Goal: Task Accomplishment & Management: Use online tool/utility

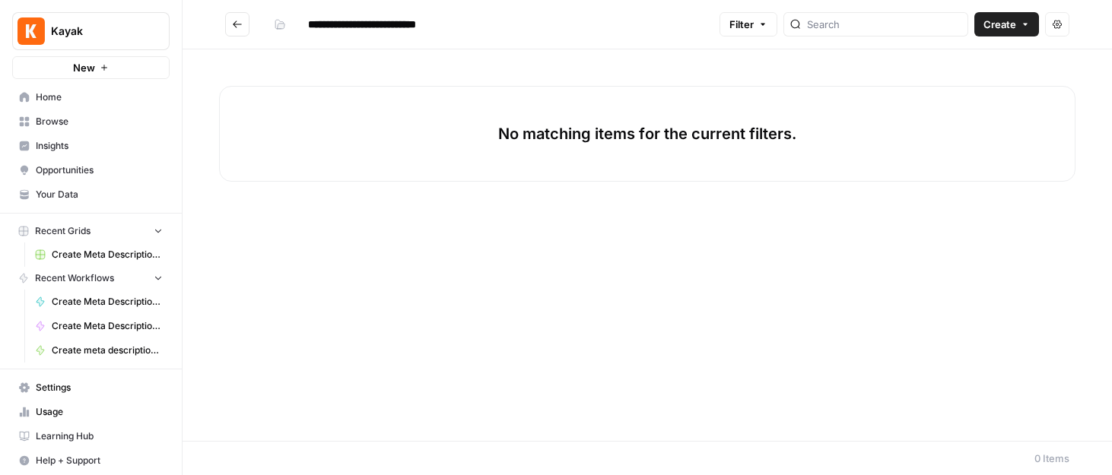
click at [68, 100] on span "Home" at bounding box center [99, 98] width 127 height 14
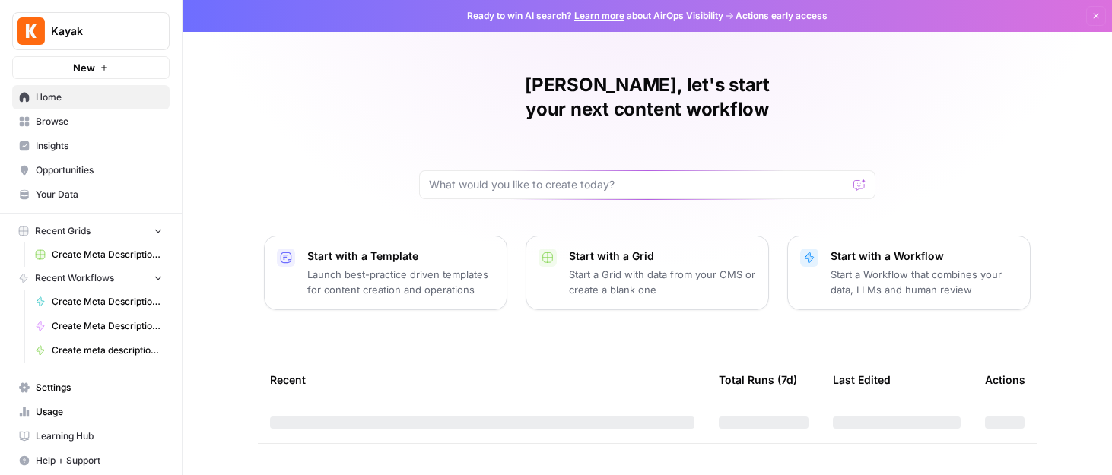
click at [66, 120] on span "Browse" at bounding box center [99, 122] width 127 height 14
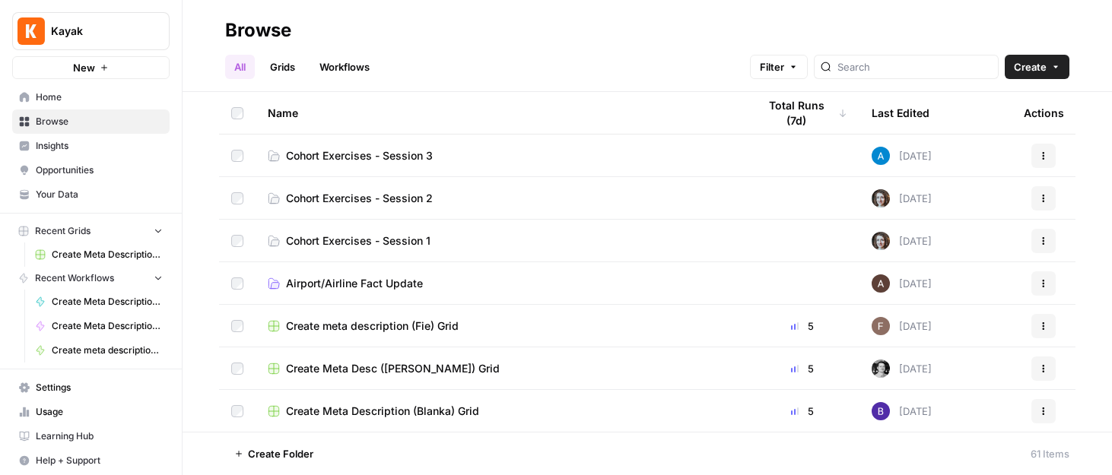
click at [366, 144] on td "Cohort Exercises - Session 3" at bounding box center [501, 156] width 490 height 42
click at [367, 158] on span "Cohort Exercises - Session 3" at bounding box center [359, 155] width 147 height 15
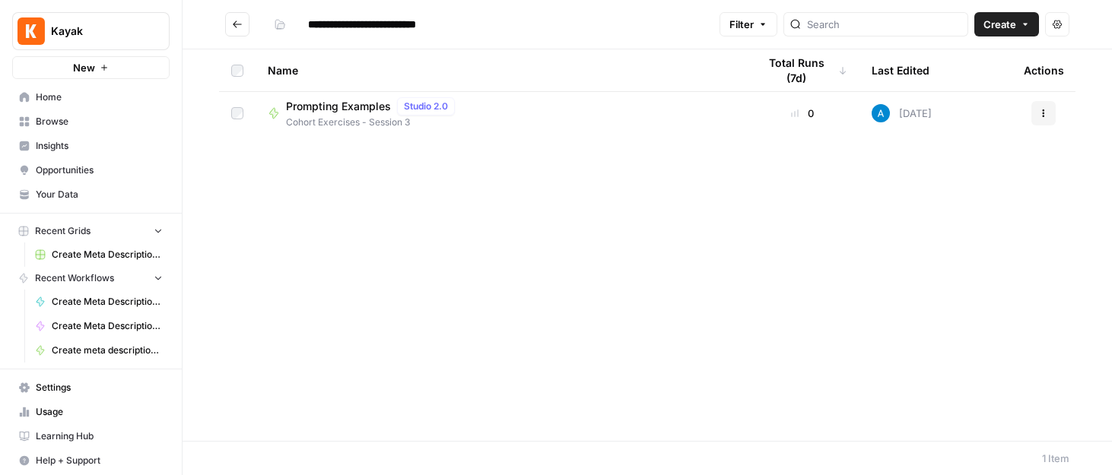
click at [357, 116] on span "Cohort Exercises - Session 3" at bounding box center [373, 123] width 175 height 14
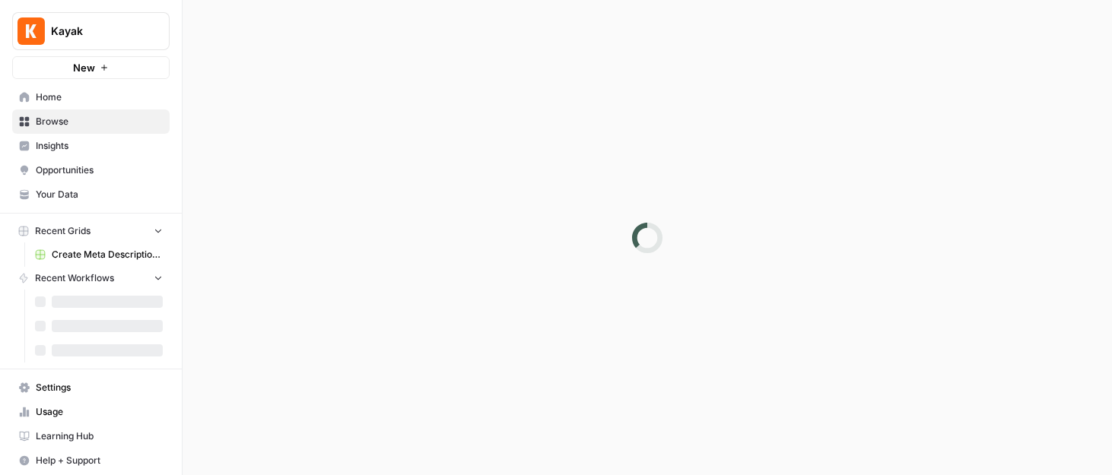
click at [357, 116] on div at bounding box center [648, 237] width 930 height 475
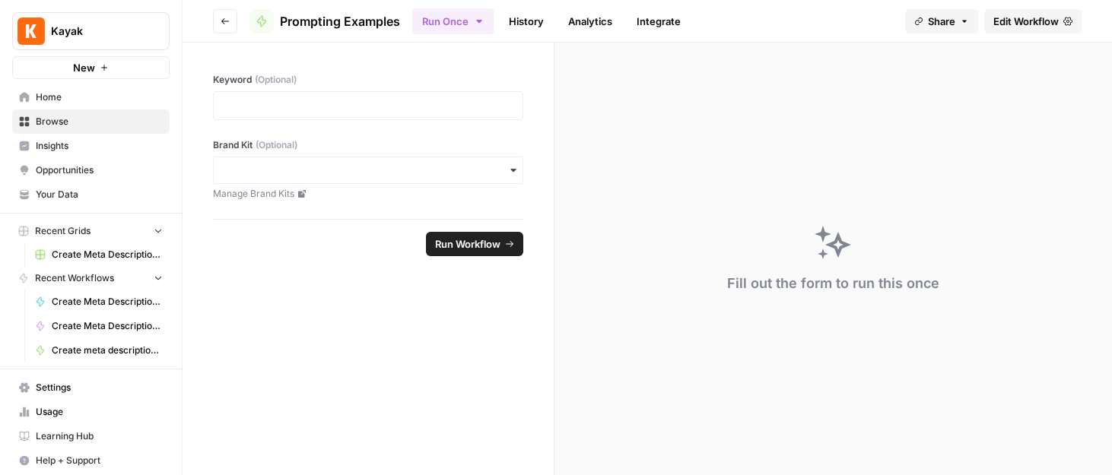
click at [1032, 16] on span "Edit Workflow" at bounding box center [1025, 21] width 65 height 15
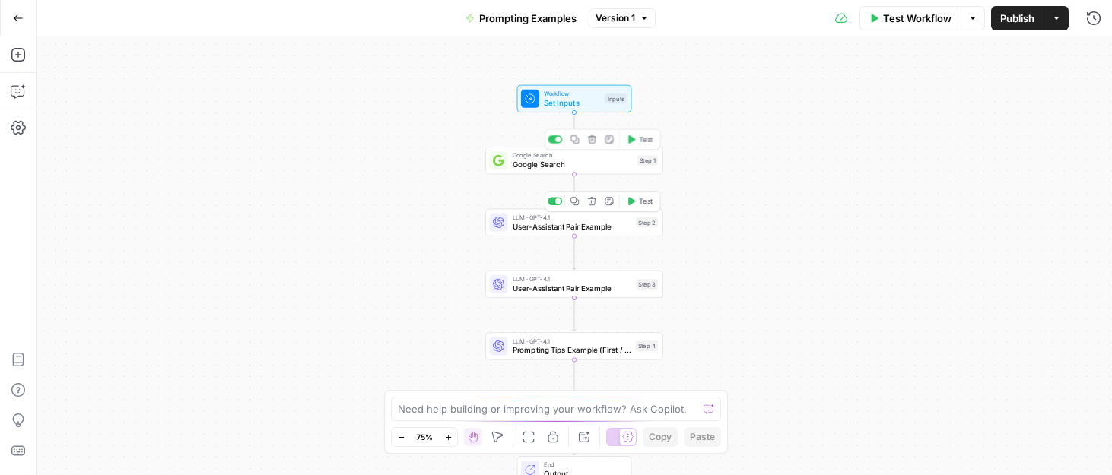
click at [575, 164] on span "Google Search" at bounding box center [573, 164] width 120 height 11
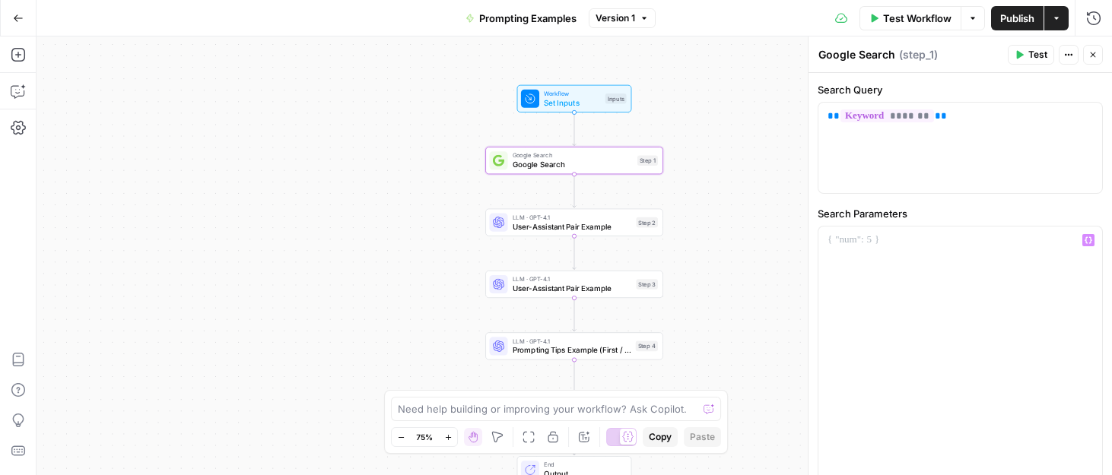
click at [704, 245] on div "Workflow Set Inputs Inputs Google Search Google Search Step 1 LLM · GPT-4.1 Use…" at bounding box center [575, 256] width 1076 height 439
click at [579, 167] on span "Google Search" at bounding box center [573, 164] width 120 height 11
click at [637, 165] on div "Step 1" at bounding box center [647, 160] width 21 height 11
click at [612, 104] on div "Workflow Set Inputs Inputs Test Step" at bounding box center [574, 99] width 106 height 20
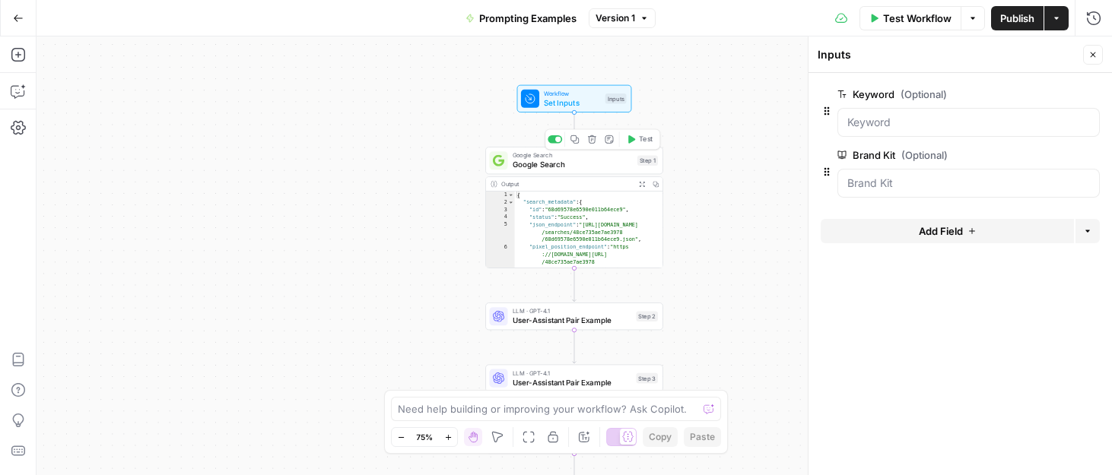
click at [617, 169] on span "Google Search" at bounding box center [573, 164] width 120 height 11
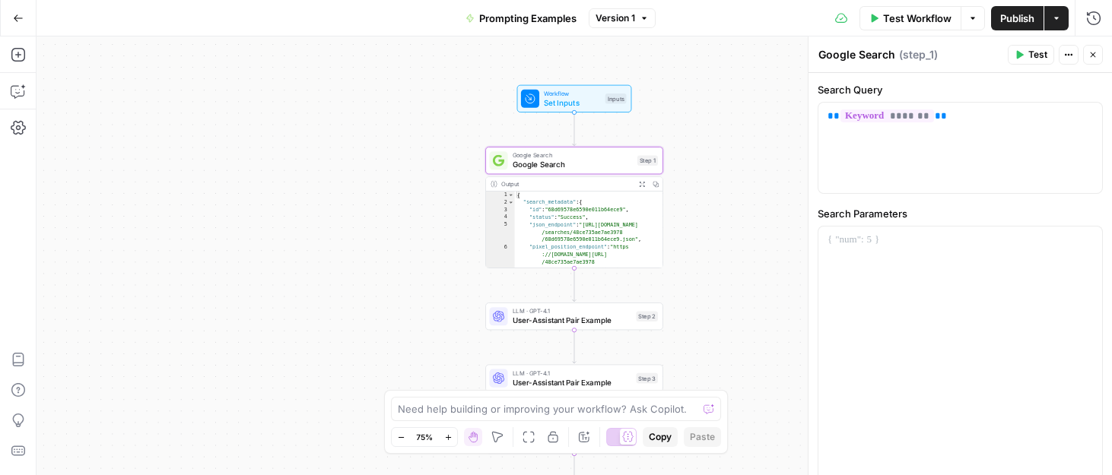
click at [629, 229] on div "{ "search_metadata" : { "id" : "68d69578e6590e011b64ece9" , "status" : "Success…" at bounding box center [589, 253] width 148 height 122
click at [587, 165] on span "Google Search" at bounding box center [573, 164] width 120 height 11
type textarea "**********"
click at [638, 239] on div "{ "search_metadata" : { "id" : "68d69578e6590e011b64ece9" , "status" : "Success…" at bounding box center [589, 253] width 148 height 122
click at [660, 185] on button "Copy" at bounding box center [656, 184] width 14 height 14
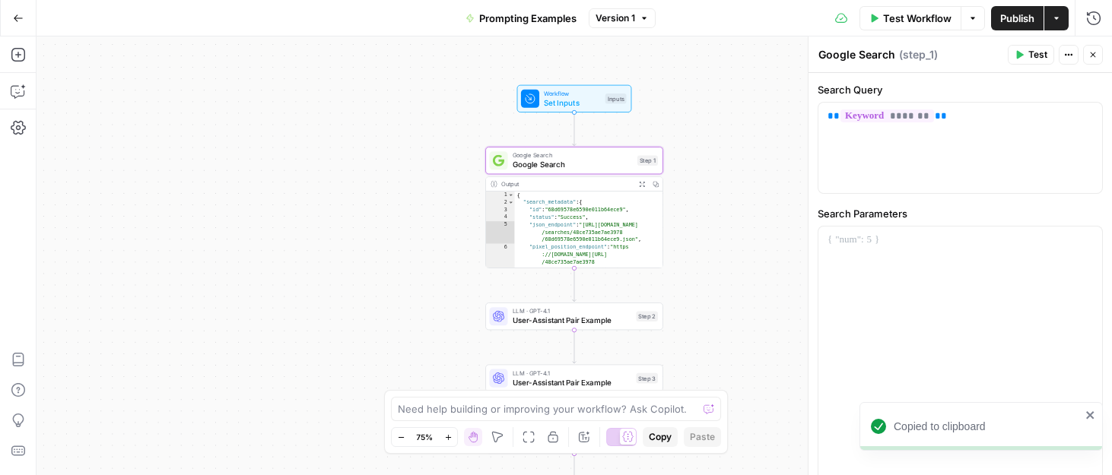
click at [1086, 418] on icon "close" at bounding box center [1091, 415] width 11 height 12
click at [647, 186] on button "Expand Output" at bounding box center [642, 184] width 14 height 14
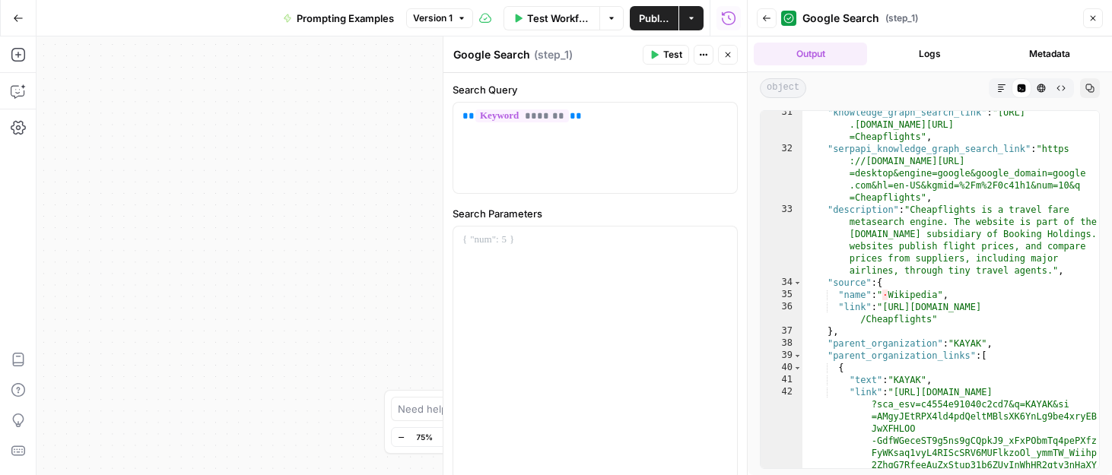
scroll to position [494, 0]
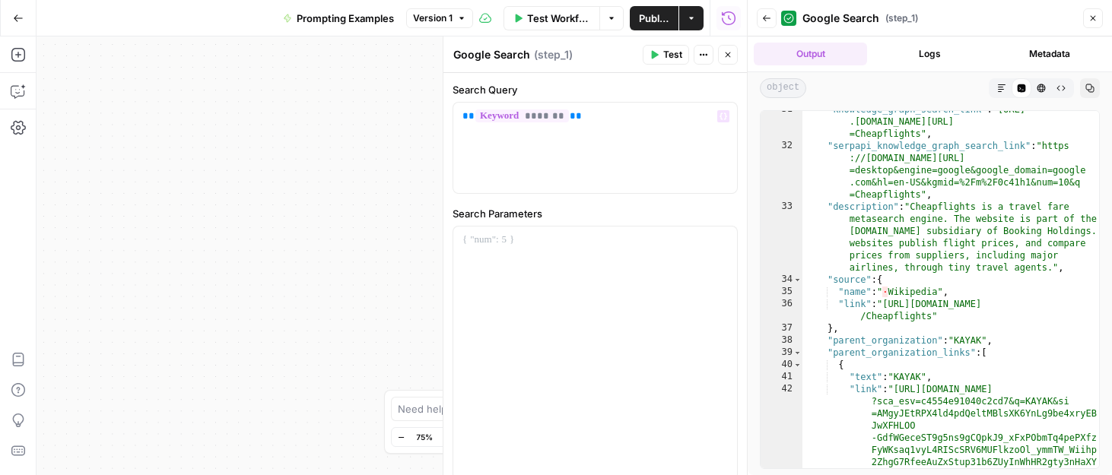
click at [315, 189] on div "**********" at bounding box center [392, 256] width 711 height 439
click at [1098, 24] on button "Close" at bounding box center [1093, 18] width 20 height 20
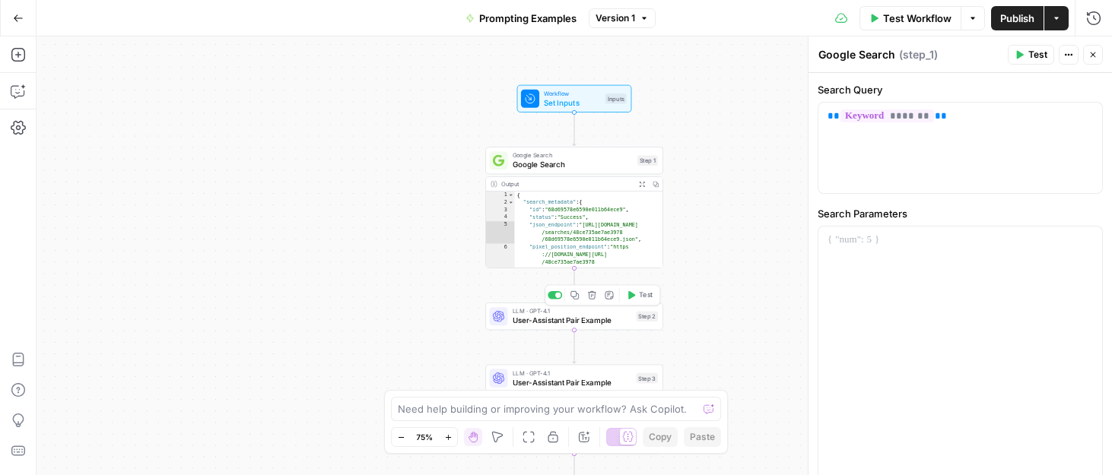
click at [601, 325] on span "User-Assistant Pair Example" at bounding box center [572, 320] width 119 height 11
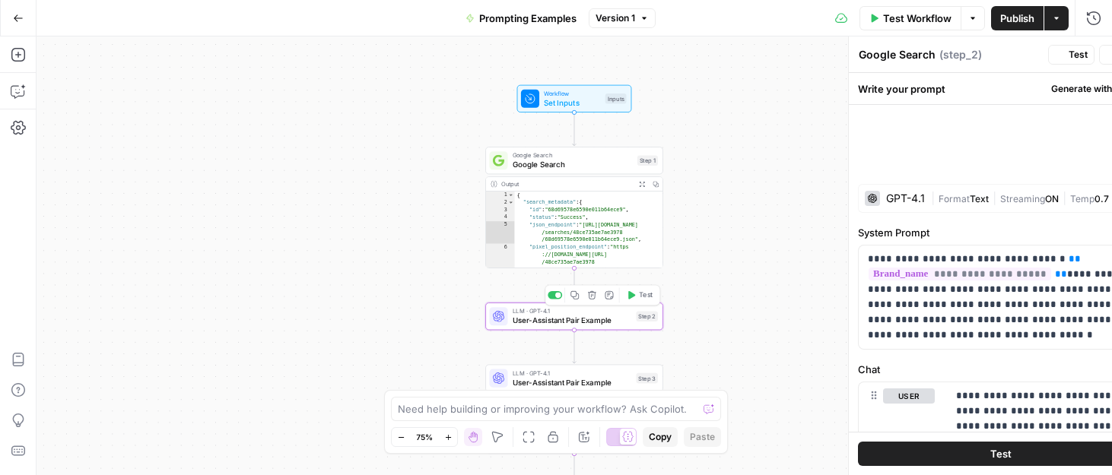
type textarea "User-Assistant Pair Example"
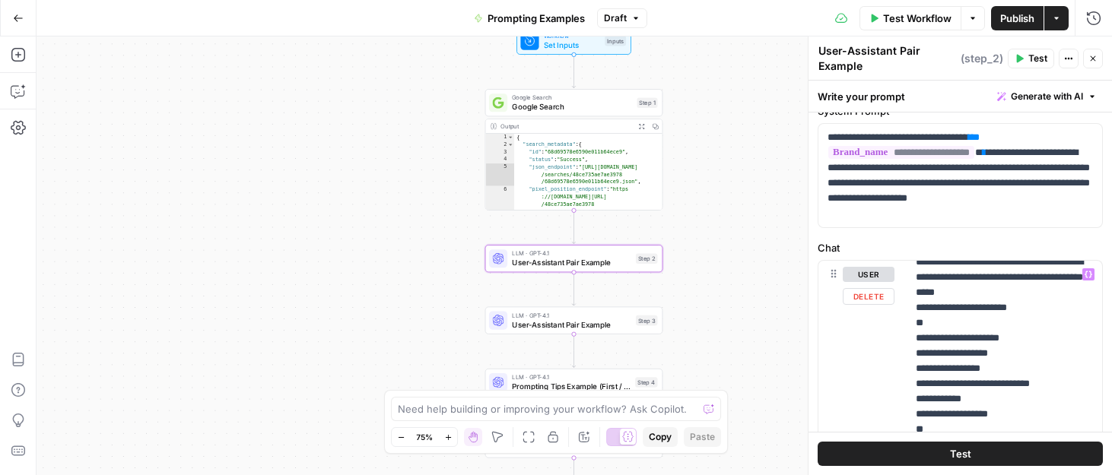
scroll to position [374, 0]
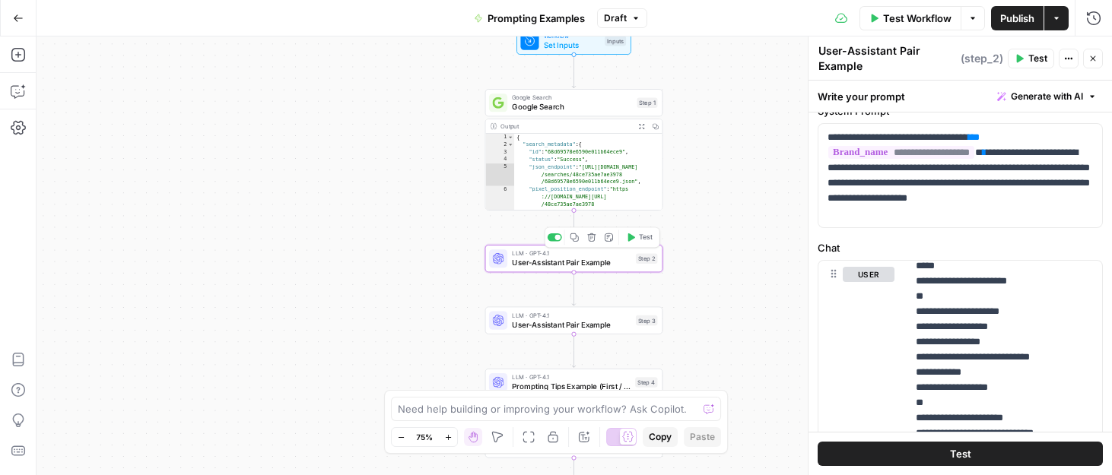
click at [609, 267] on span "User-Assistant Pair Example" at bounding box center [571, 262] width 119 height 11
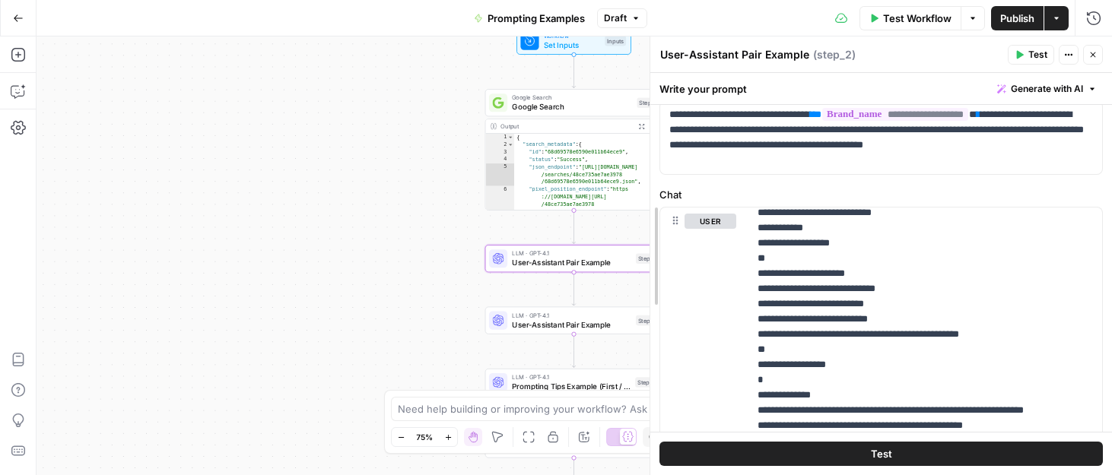
scroll to position [114, 0]
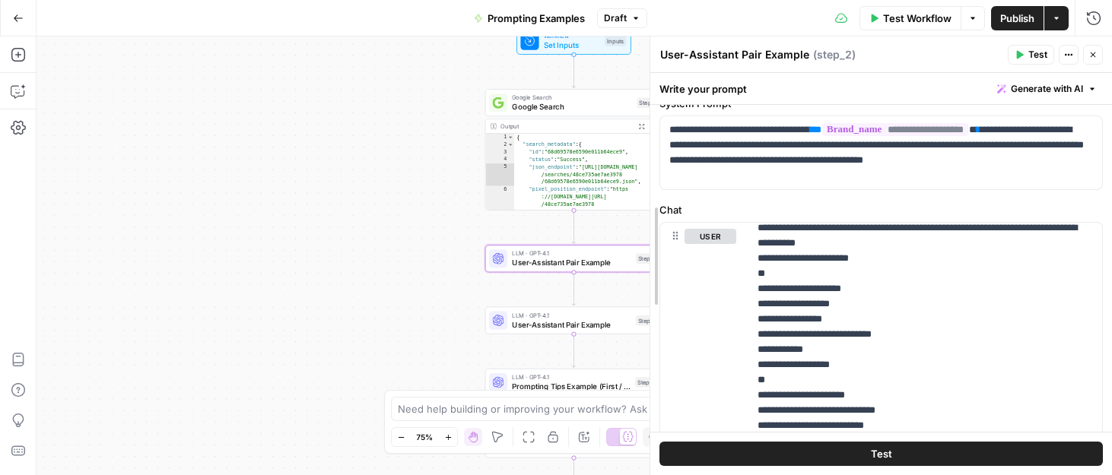
drag, startPoint x: 806, startPoint y: 318, endPoint x: 646, endPoint y: 316, distance: 160.5
click at [646, 316] on div at bounding box center [650, 256] width 15 height 439
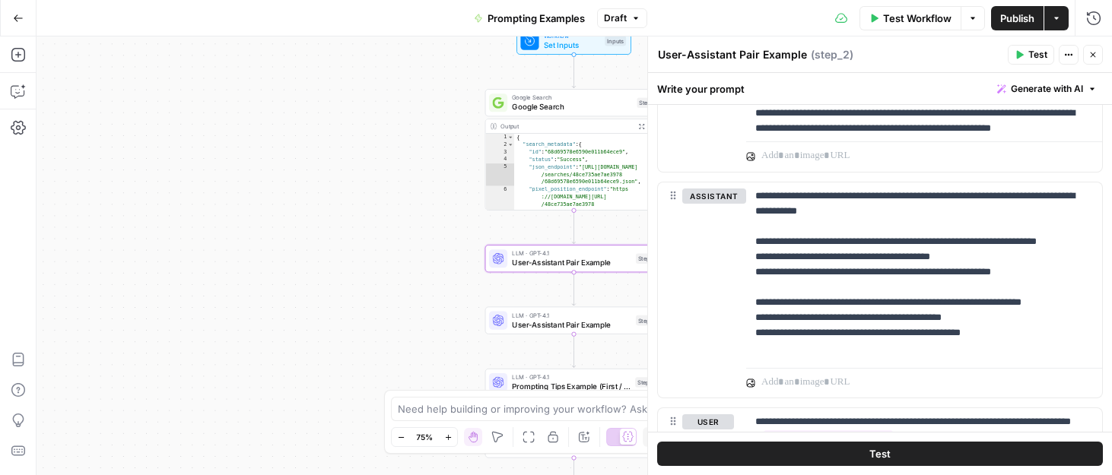
scroll to position [946, 0]
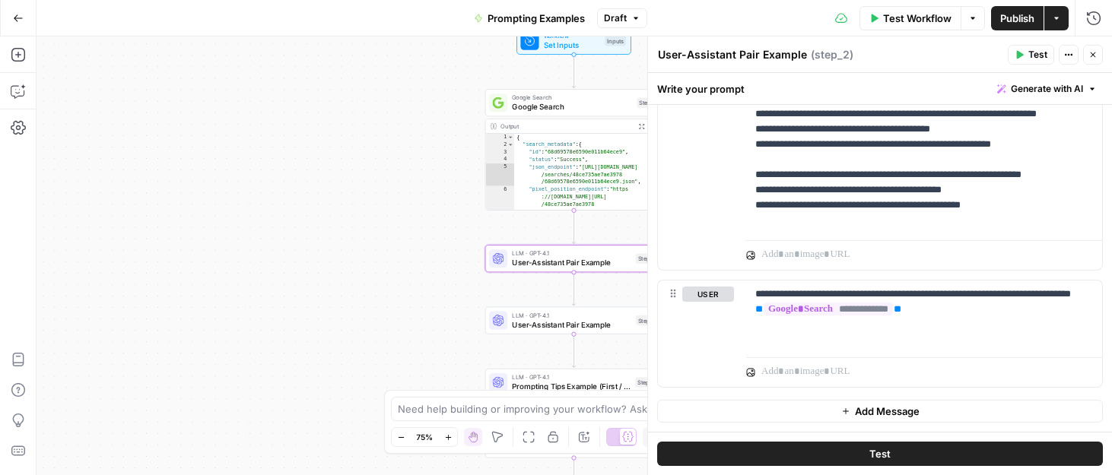
click at [426, 274] on div "**********" at bounding box center [575, 256] width 1076 height 439
click at [542, 323] on span "User-Assistant Pair Example" at bounding box center [571, 324] width 119 height 11
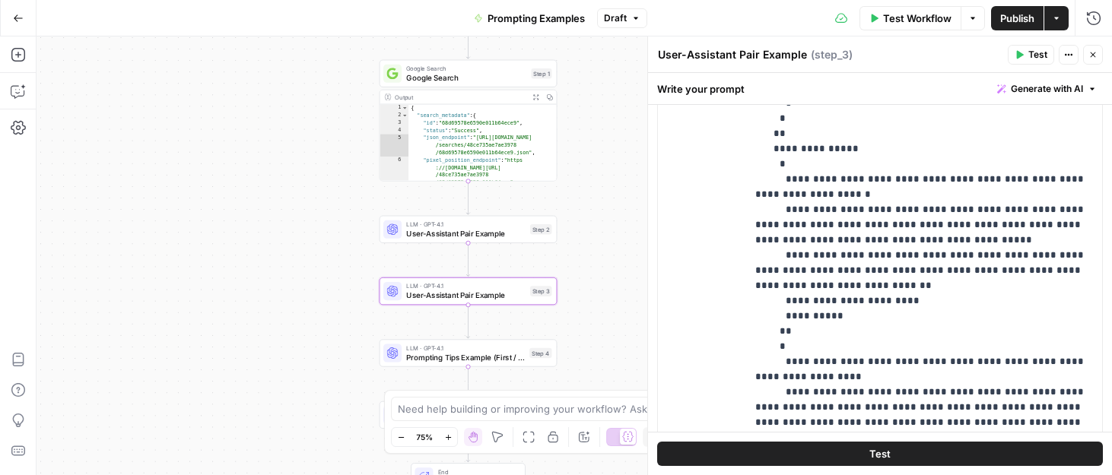
scroll to position [3243, 0]
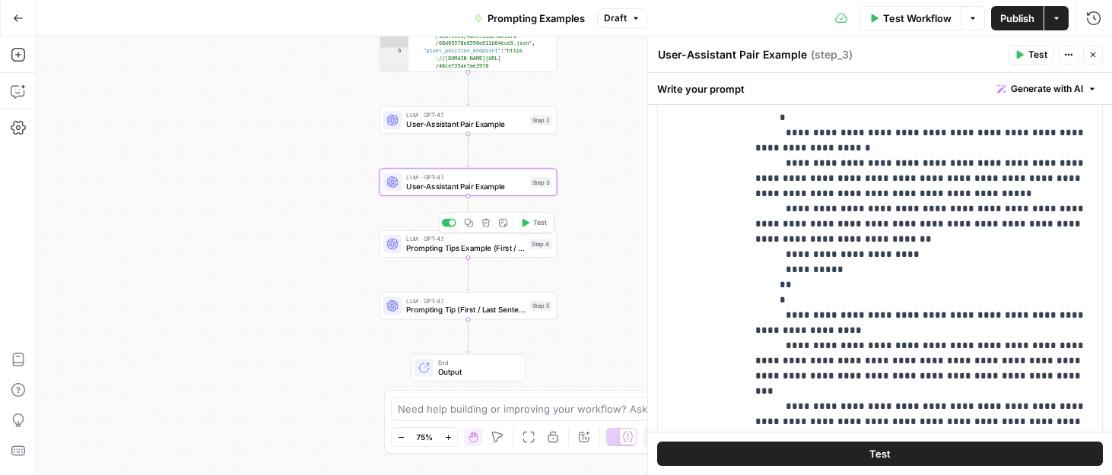
click at [513, 245] on span "Prompting Tips Example (First / Last Sentence)" at bounding box center [465, 248] width 119 height 11
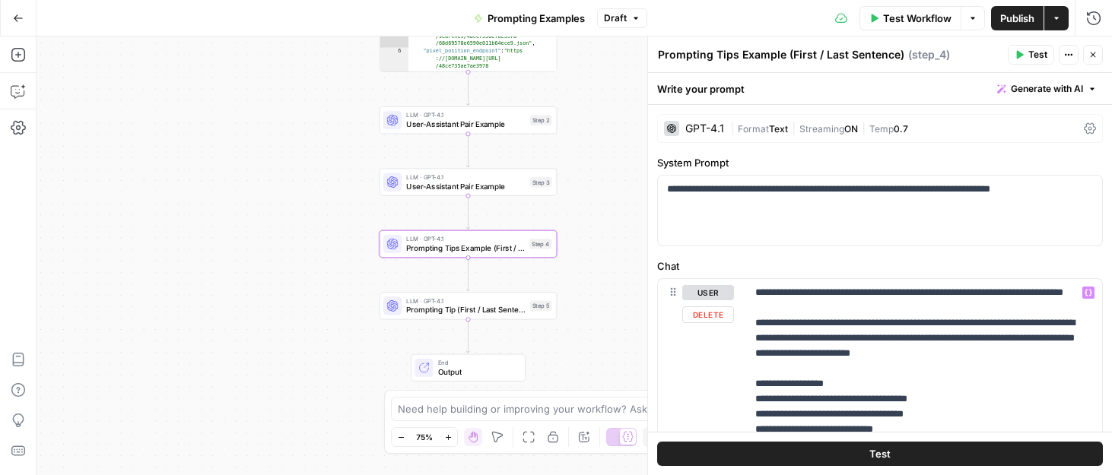
scroll to position [169, 0]
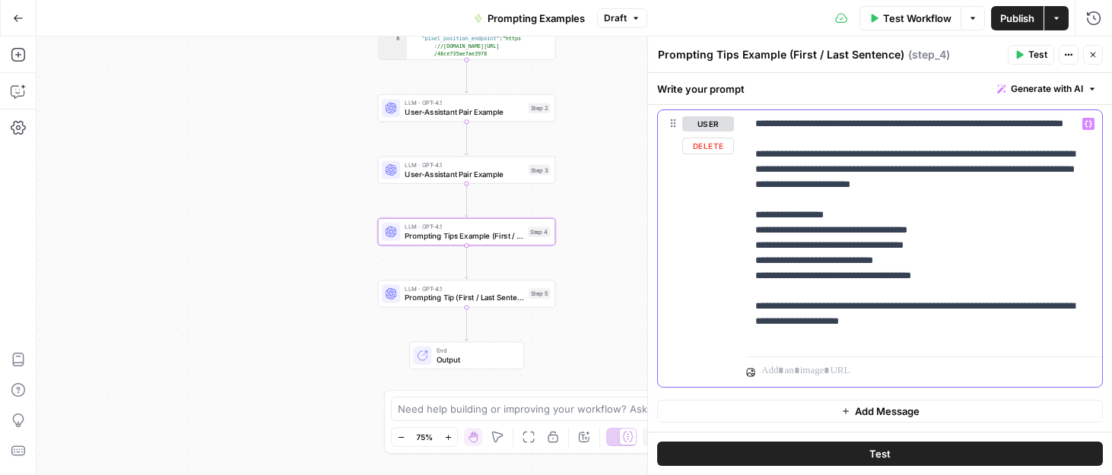
click at [898, 339] on p "**********" at bounding box center [924, 230] width 338 height 228
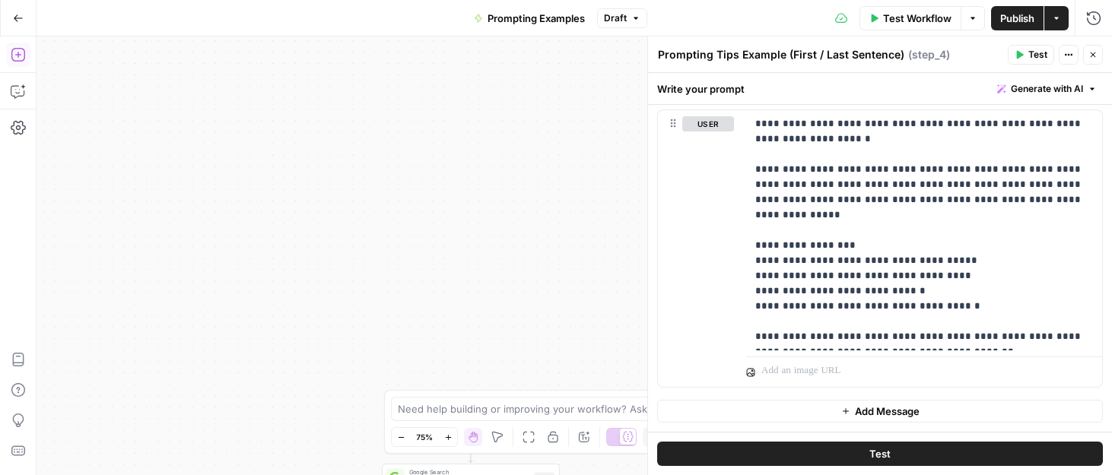
click at [29, 60] on button "Add Steps" at bounding box center [18, 55] width 24 height 24
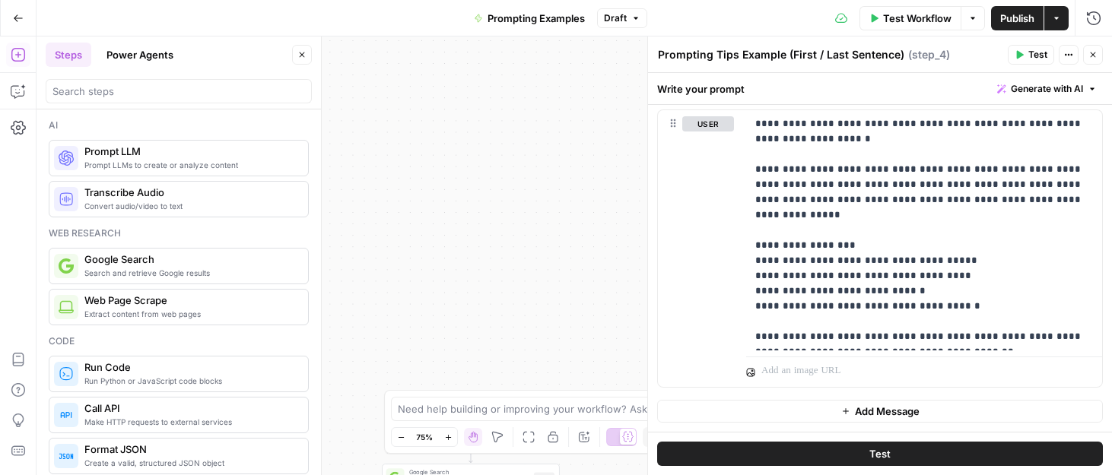
click at [19, 20] on icon "button" at bounding box center [18, 18] width 11 height 11
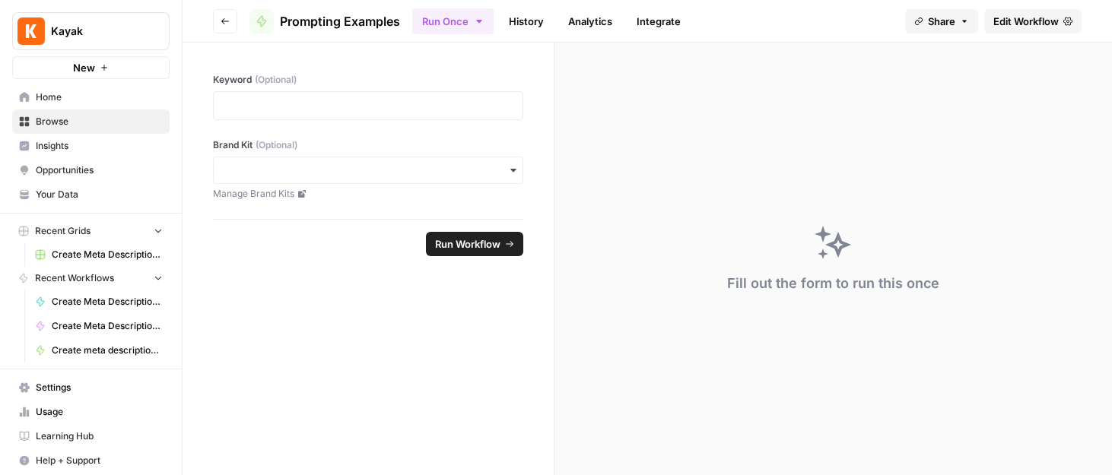
click at [100, 122] on span "Browse" at bounding box center [99, 122] width 127 height 14
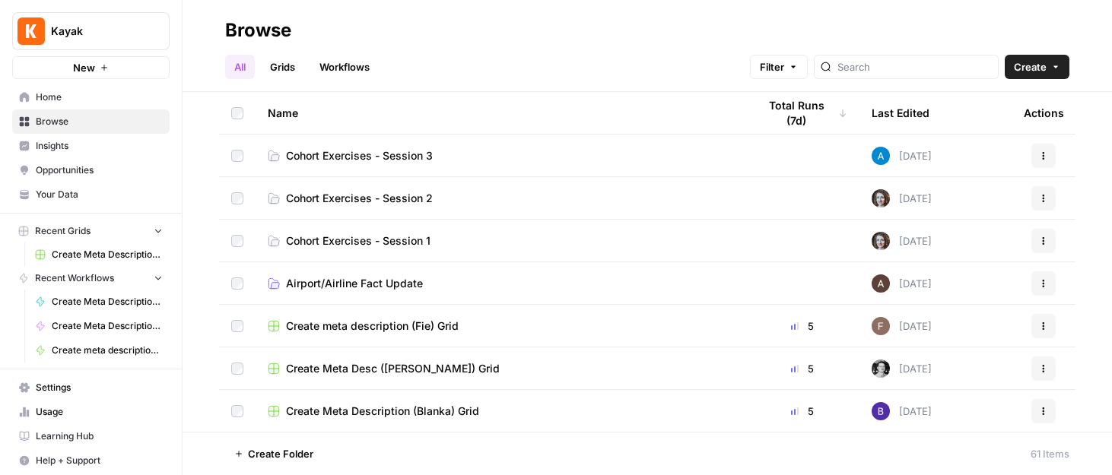
click at [363, 154] on span "Cohort Exercises - Session 3" at bounding box center [359, 155] width 147 height 15
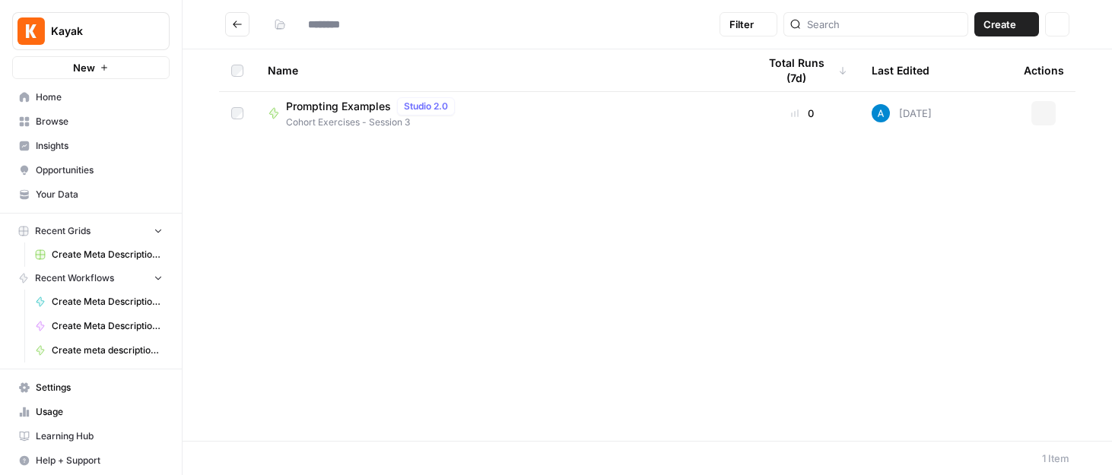
click at [363, 154] on div "Name Total Runs (7d) Last Edited Actions Prompting Examples Studio 2.0 Cohort E…" at bounding box center [648, 245] width 930 height 392
type input "**********"
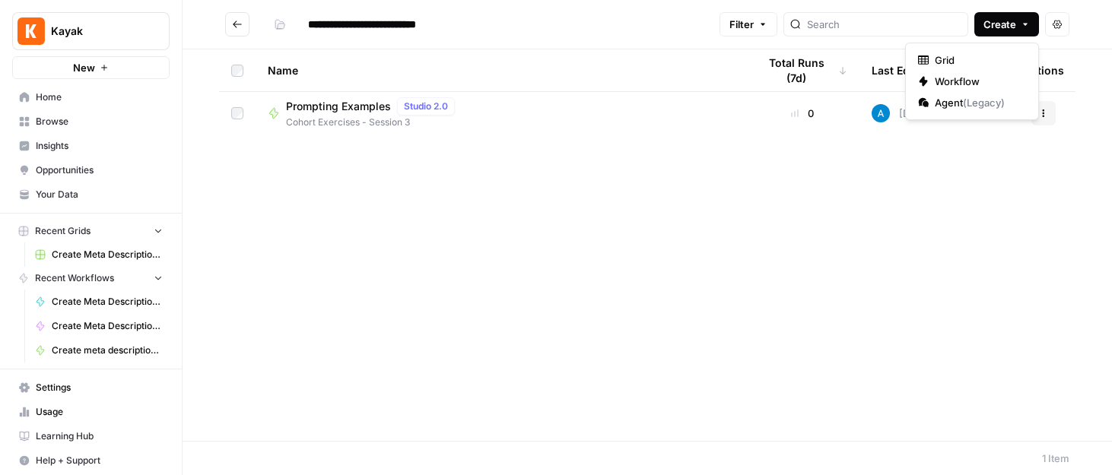
click at [1030, 23] on button "Create" at bounding box center [1006, 24] width 65 height 24
click at [997, 78] on span "Workflow" at bounding box center [977, 81] width 85 height 15
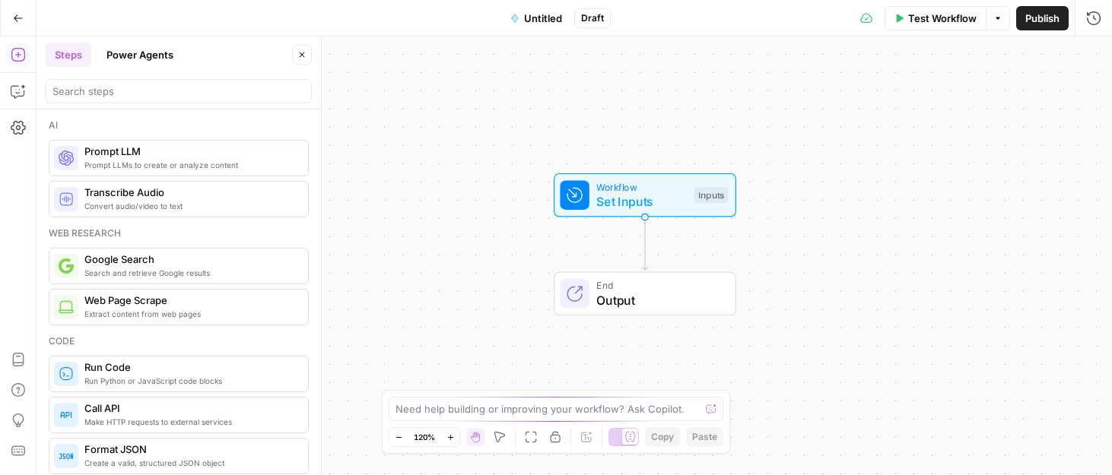
drag, startPoint x: 666, startPoint y: 268, endPoint x: 736, endPoint y: 256, distance: 71.7
click at [736, 256] on div "Workflow Set Inputs Inputs End Output" at bounding box center [575, 256] width 1076 height 439
click at [541, 16] on span "Untitled" at bounding box center [543, 18] width 38 height 15
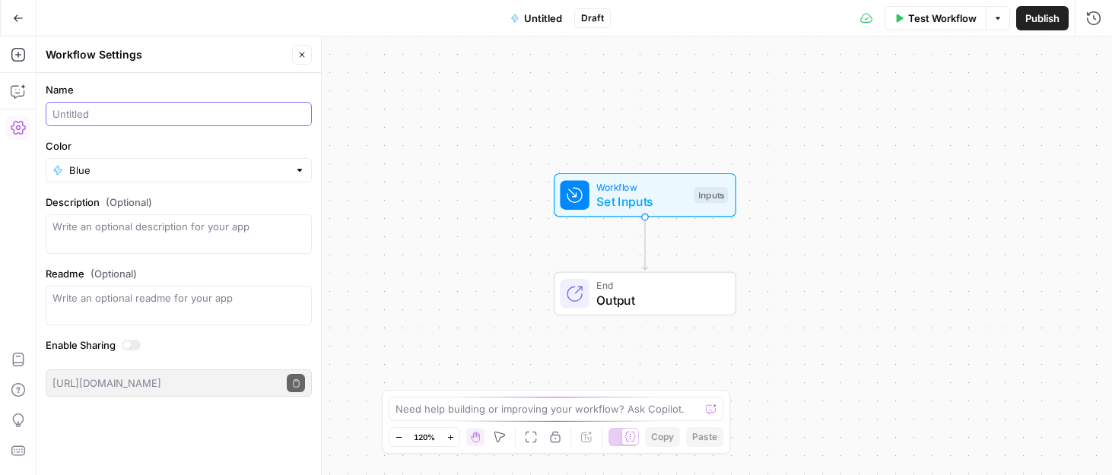
click at [133, 113] on input "Name" at bounding box center [178, 113] width 253 height 15
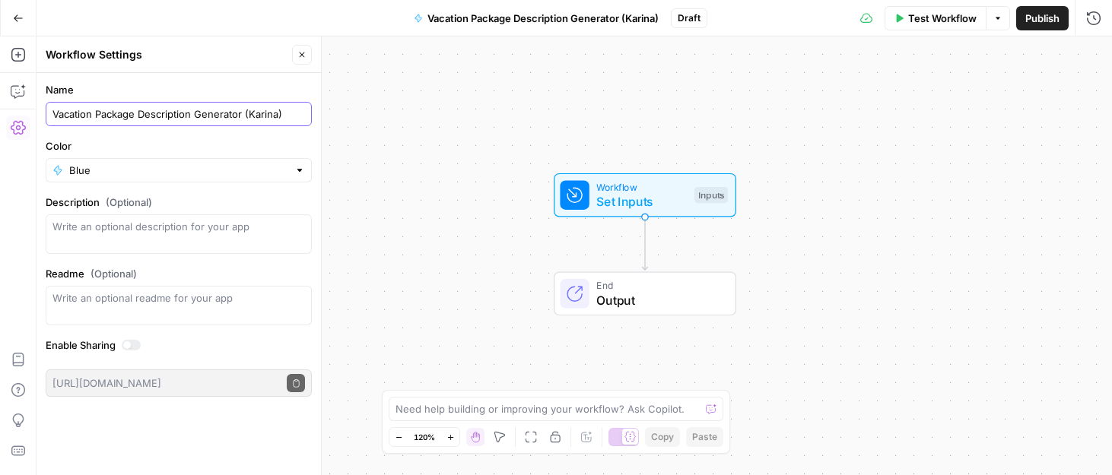
type input "Vacation Package Description Generator (Karina)"
click at [132, 173] on input "Color" at bounding box center [178, 170] width 219 height 15
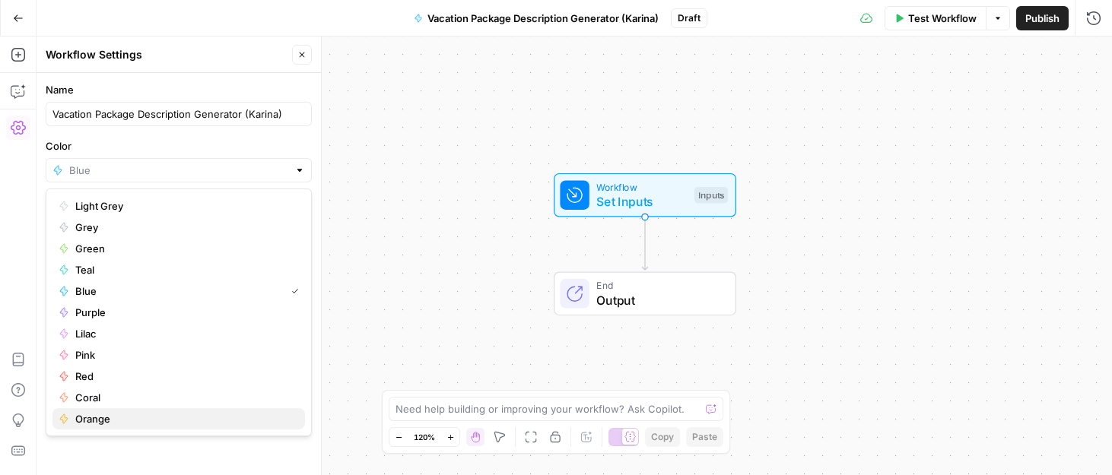
drag, startPoint x: 125, startPoint y: 418, endPoint x: 195, endPoint y: 377, distance: 80.8
click at [125, 417] on span "Orange" at bounding box center [184, 419] width 218 height 15
type input "Orange"
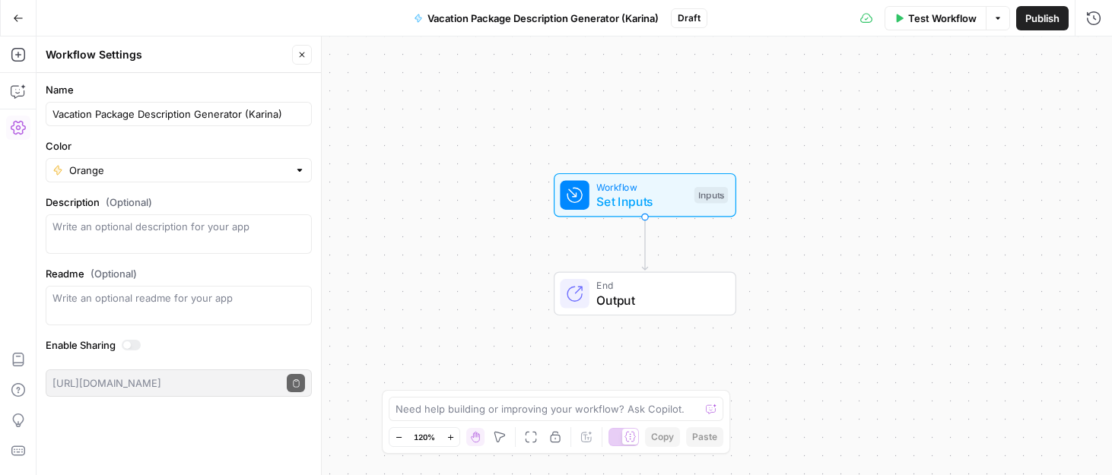
click at [385, 213] on div "Workflow Set Inputs Inputs End Output" at bounding box center [575, 256] width 1076 height 439
click at [1038, 22] on span "Publish" at bounding box center [1042, 18] width 34 height 15
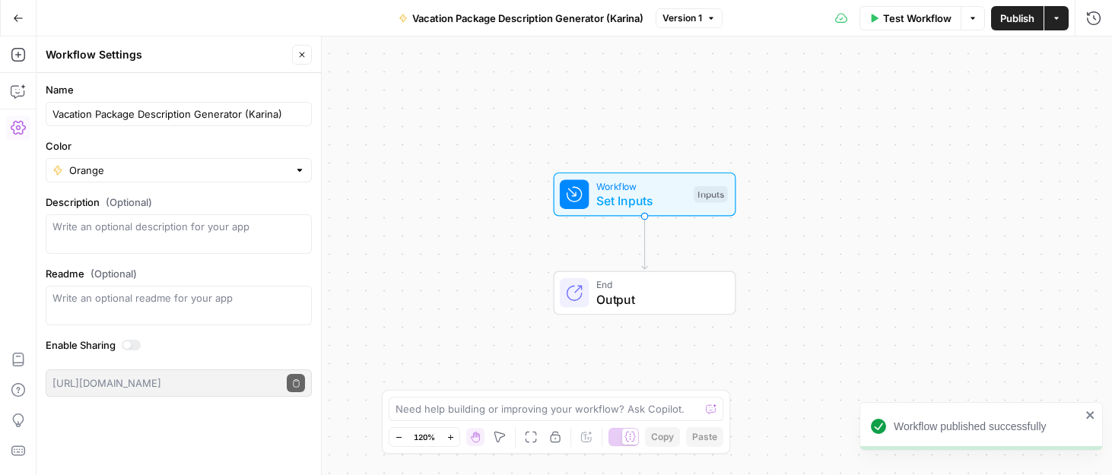
click at [807, 126] on div "Workflow Set Inputs Inputs End Output" at bounding box center [575, 256] width 1076 height 439
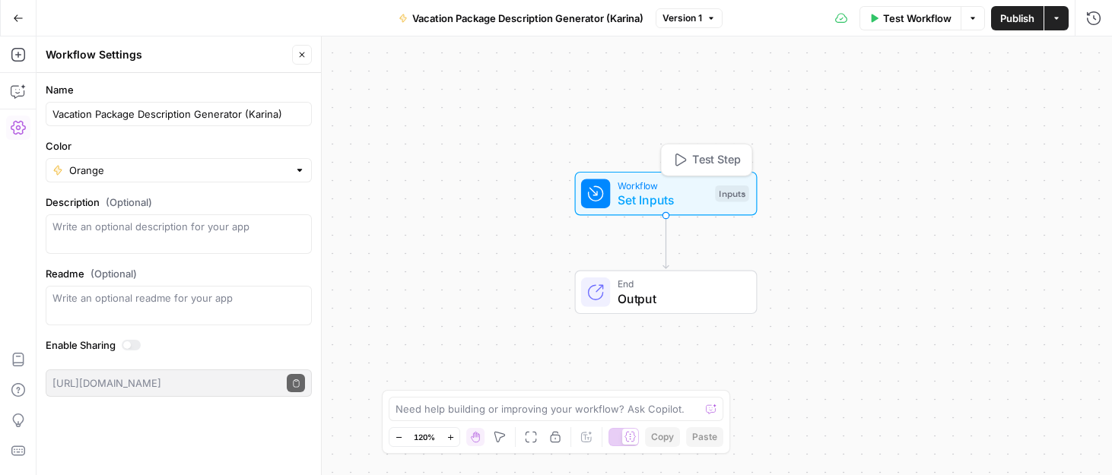
click at [695, 186] on span "Workflow" at bounding box center [663, 185] width 91 height 14
click at [932, 103] on span "Add Field" at bounding box center [941, 103] width 44 height 15
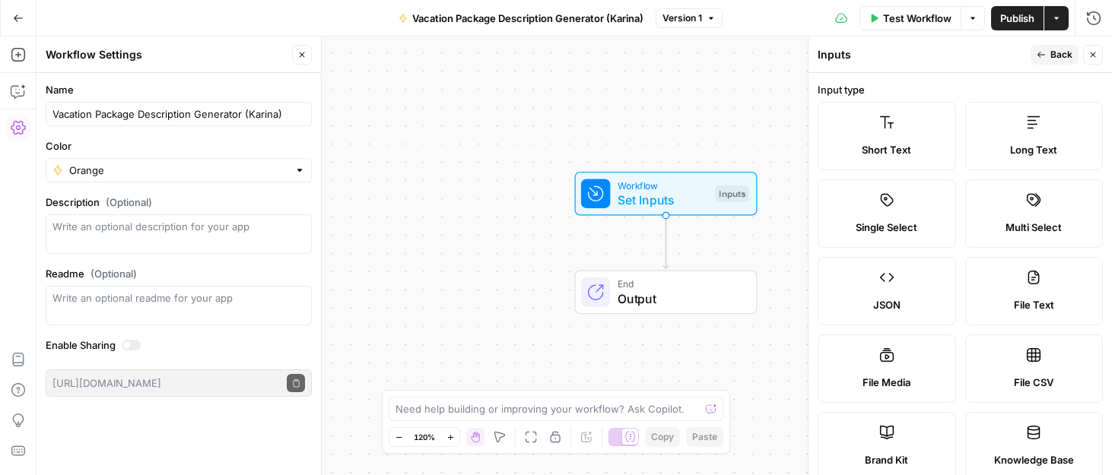
click at [884, 443] on label "Brand Kit" at bounding box center [887, 446] width 138 height 68
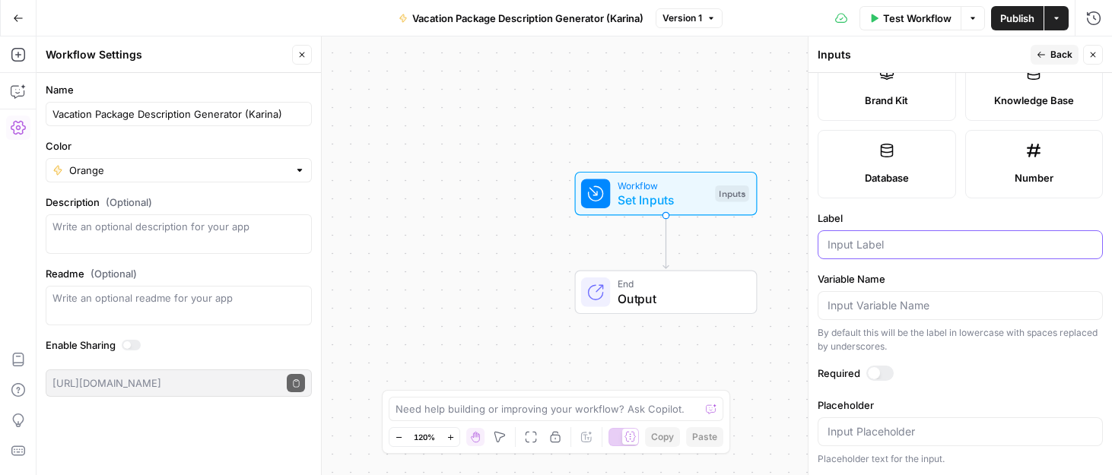
click at [873, 243] on input "Label" at bounding box center [960, 244] width 265 height 15
type input "Brand Kit"
click at [887, 374] on div at bounding box center [879, 373] width 27 height 15
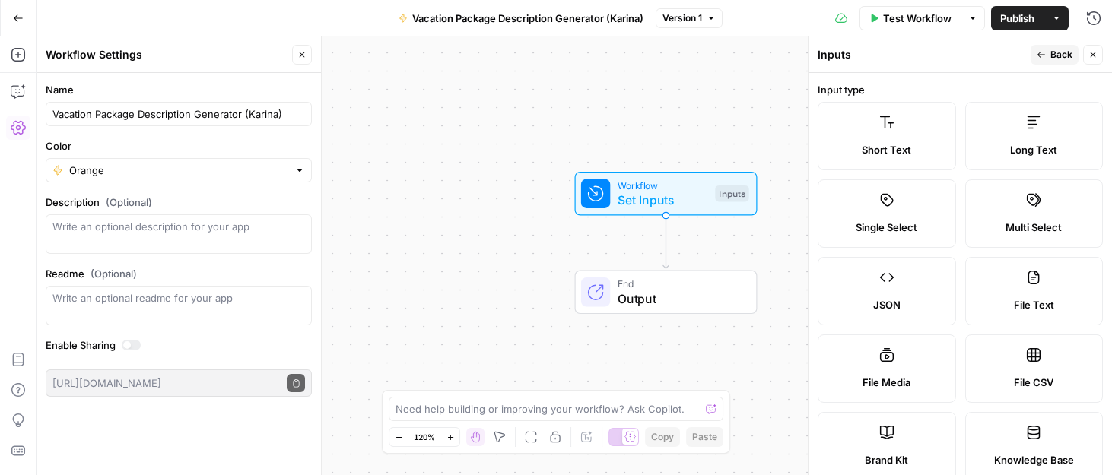
click at [1050, 58] on button "Back" at bounding box center [1055, 55] width 48 height 20
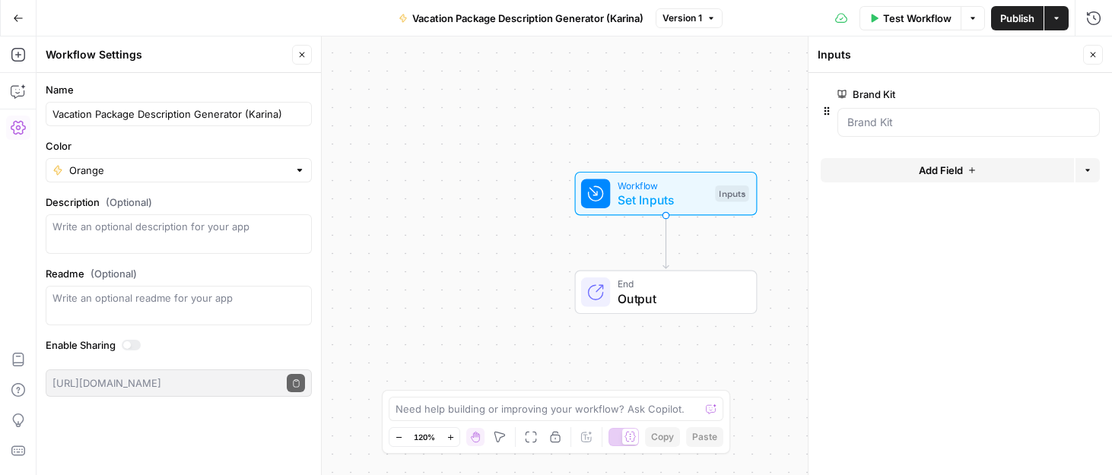
click at [951, 169] on span "Add Field" at bounding box center [941, 170] width 44 height 15
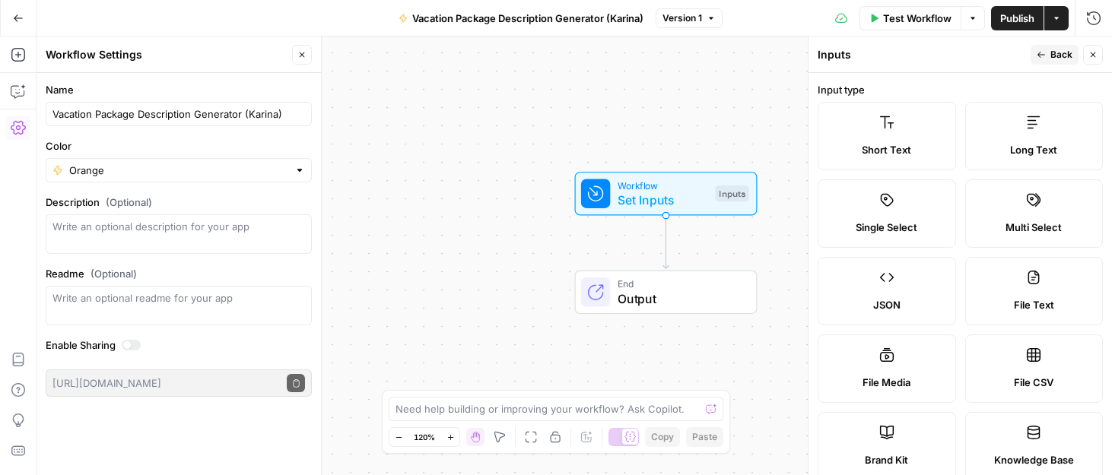
click at [871, 144] on span "Short Text" at bounding box center [886, 149] width 49 height 15
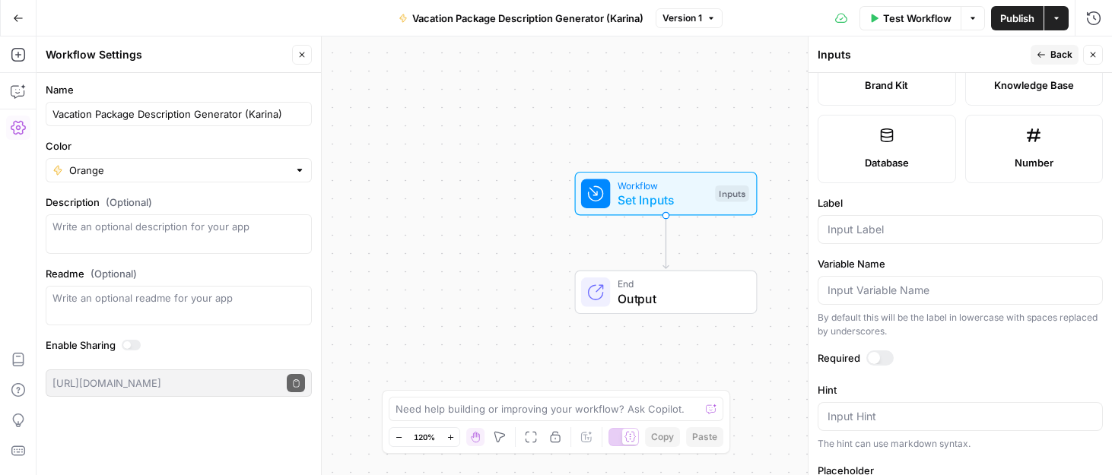
scroll to position [340, 0]
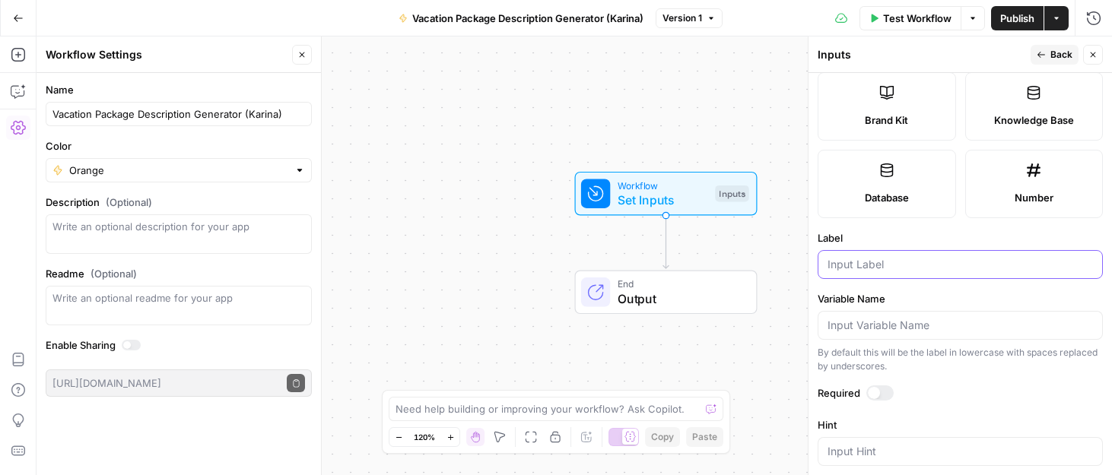
click at [873, 257] on input "Label" at bounding box center [960, 264] width 265 height 15
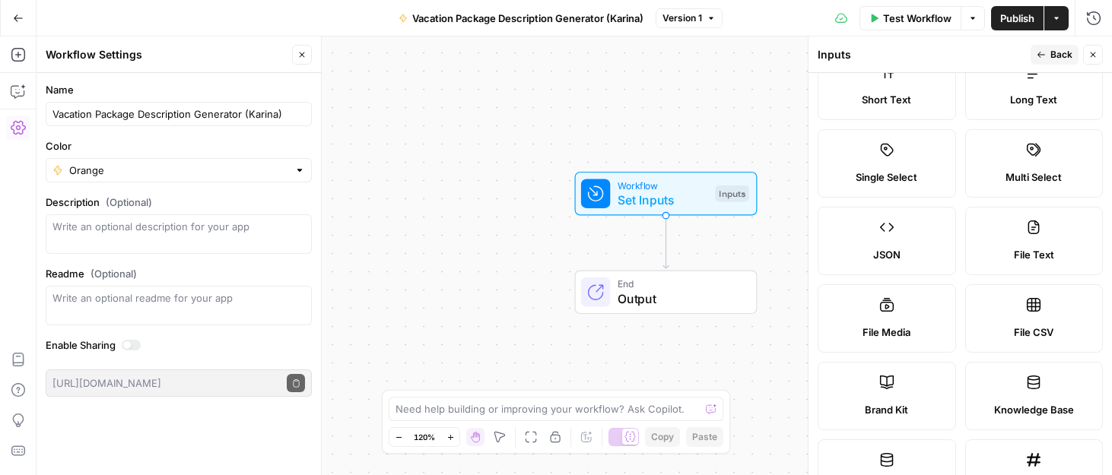
scroll to position [0, 0]
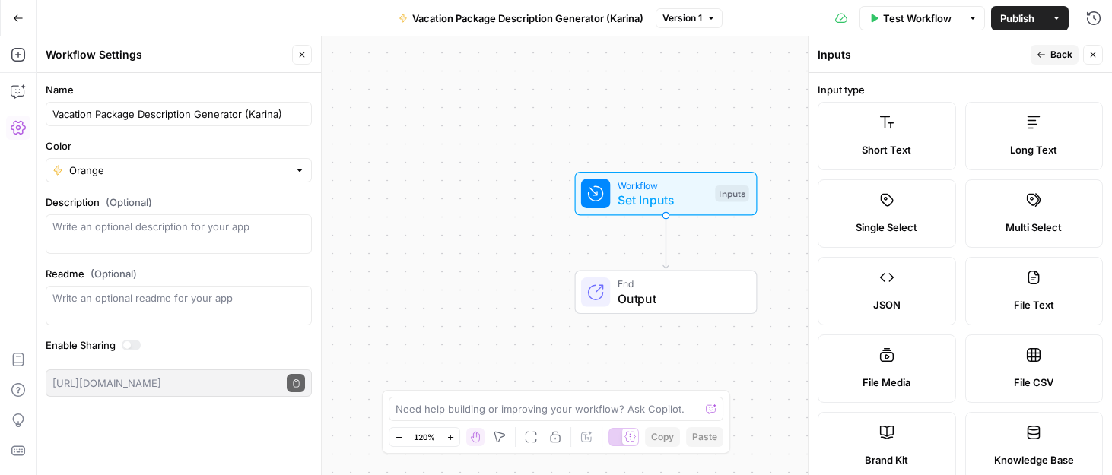
type input "City"
click at [1060, 50] on span "Back" at bounding box center [1062, 55] width 22 height 14
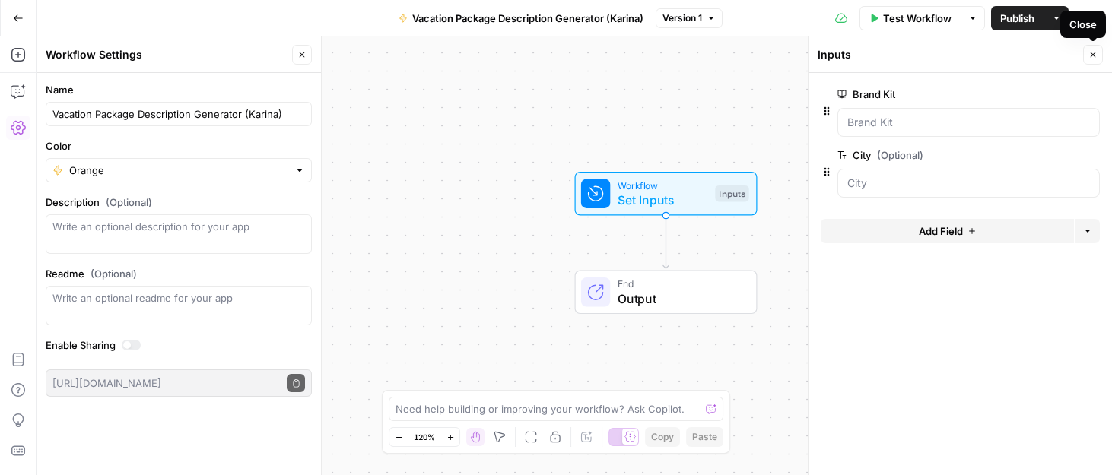
click at [1088, 52] on button "Close" at bounding box center [1093, 55] width 20 height 20
click at [908, 19] on span "Test Workflow" at bounding box center [917, 18] width 68 height 15
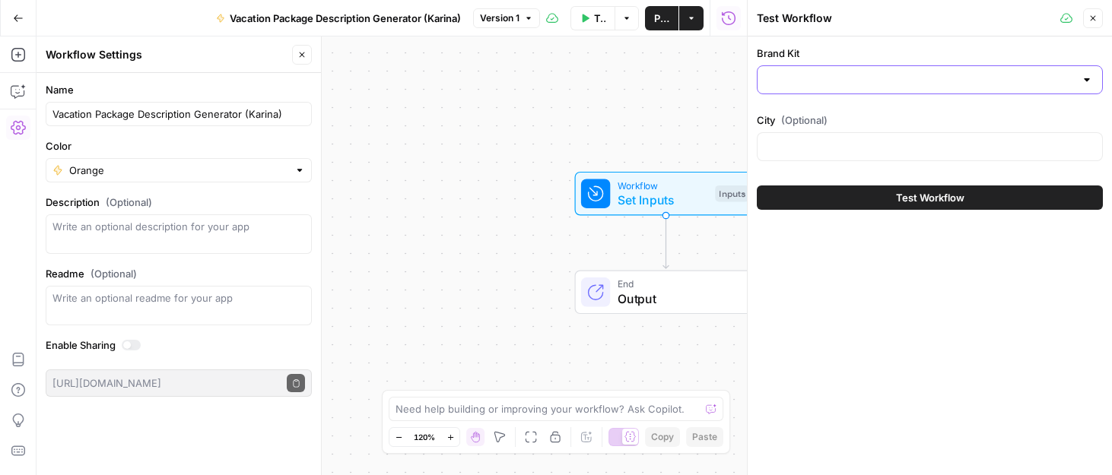
click at [882, 81] on input "Brand Kit" at bounding box center [921, 79] width 308 height 15
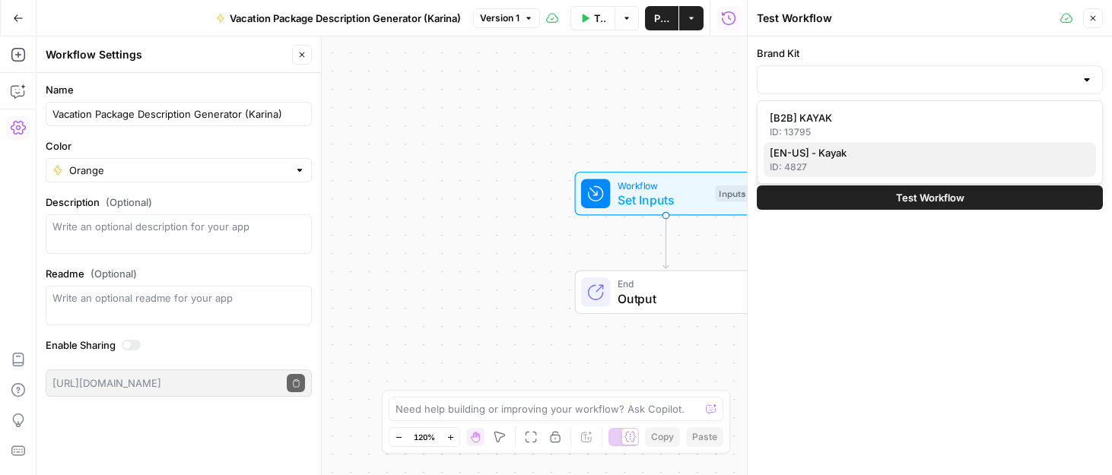
click at [843, 154] on span "[EN-US] - Kayak" at bounding box center [927, 152] width 314 height 15
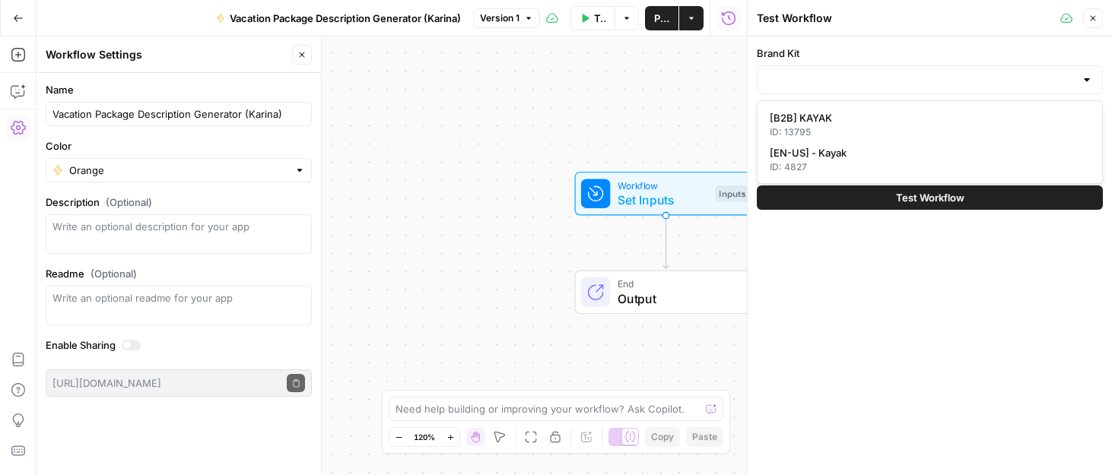
type input "[EN-US] - Kayak"
click at [847, 141] on input "City (Optional)" at bounding box center [930, 146] width 326 height 15
type input "[GEOGRAPHIC_DATA]"
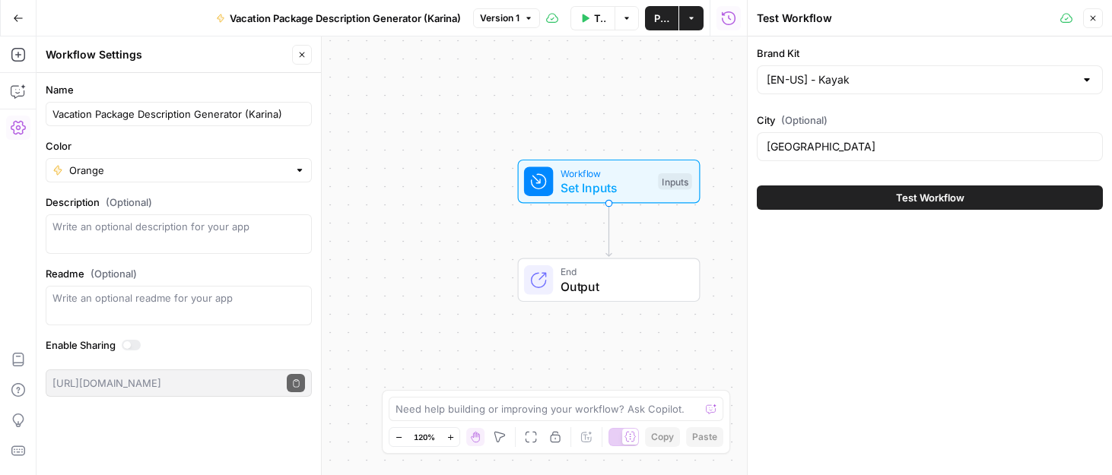
drag, startPoint x: 686, startPoint y: 248, endPoint x: 622, endPoint y: 231, distance: 66.1
click at [622, 231] on div "Workflow Set Inputs Inputs End Output" at bounding box center [392, 256] width 711 height 439
click at [1089, 17] on icon "button" at bounding box center [1093, 18] width 9 height 9
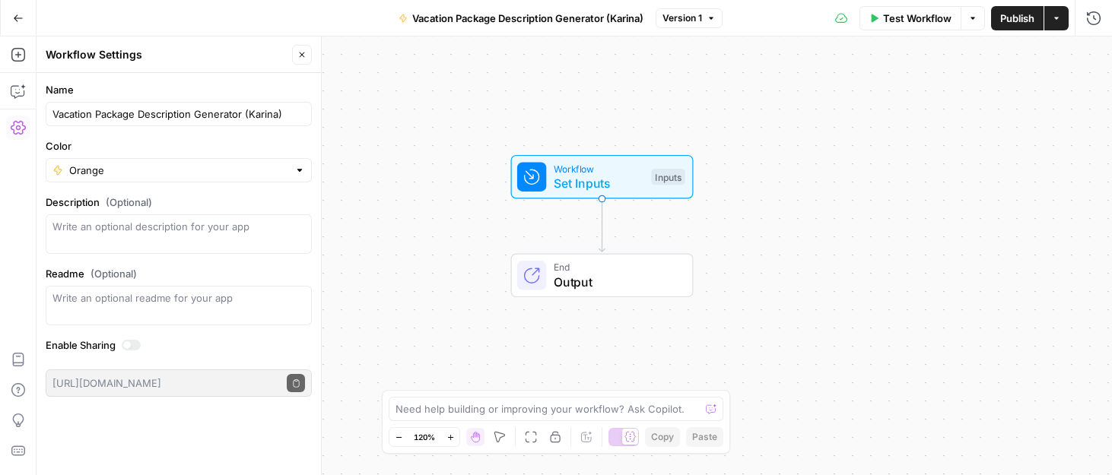
click at [299, 57] on icon "button" at bounding box center [301, 54] width 9 height 9
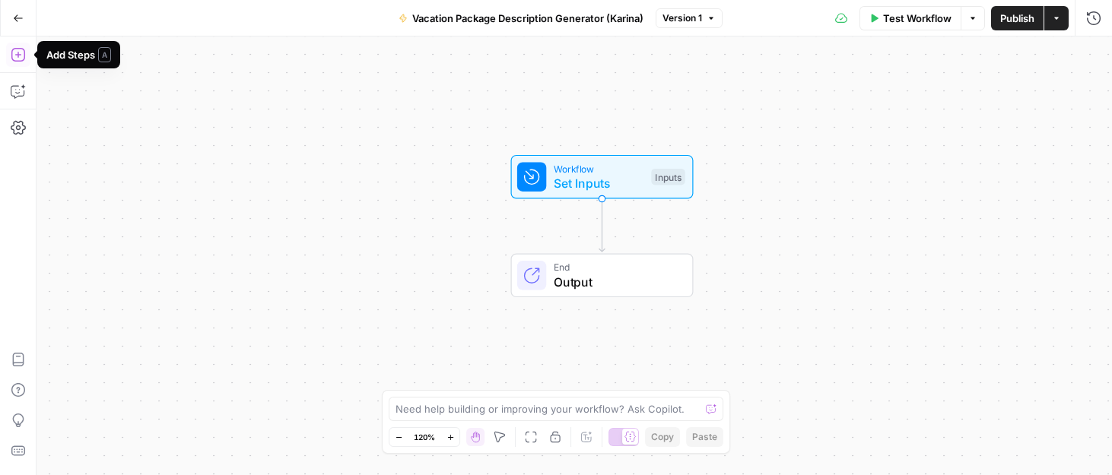
click at [24, 59] on icon "button" at bounding box center [18, 54] width 15 height 15
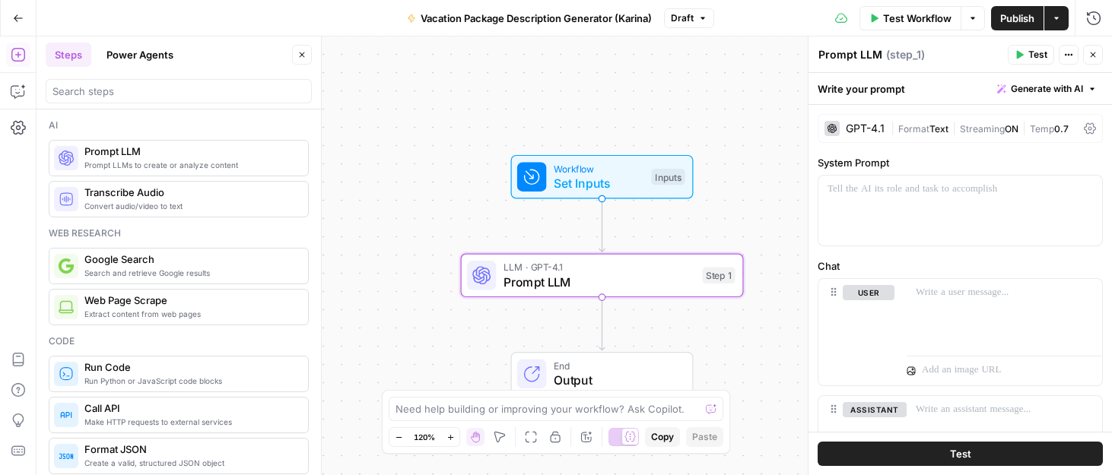
click at [881, 128] on div "GPT-4.1" at bounding box center [865, 128] width 39 height 11
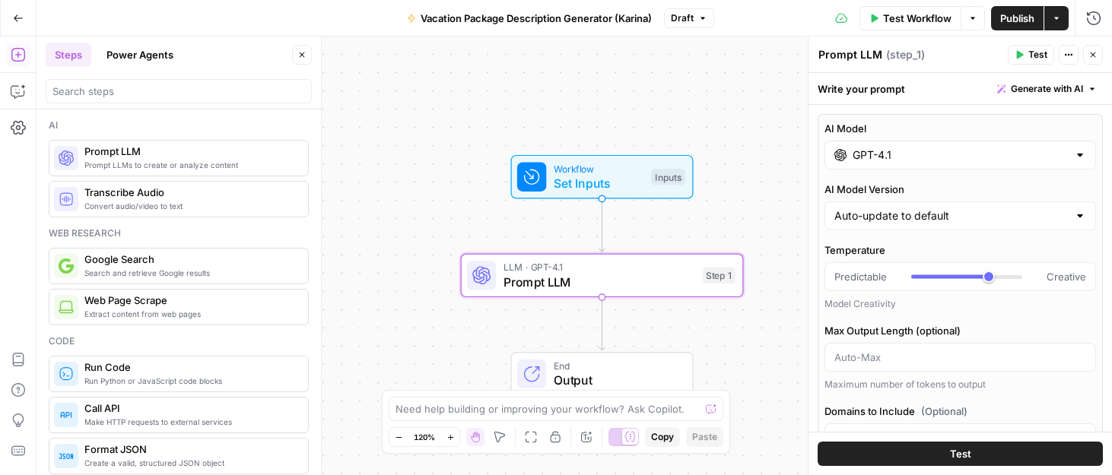
click at [898, 164] on div "GPT-4.1" at bounding box center [961, 155] width 272 height 29
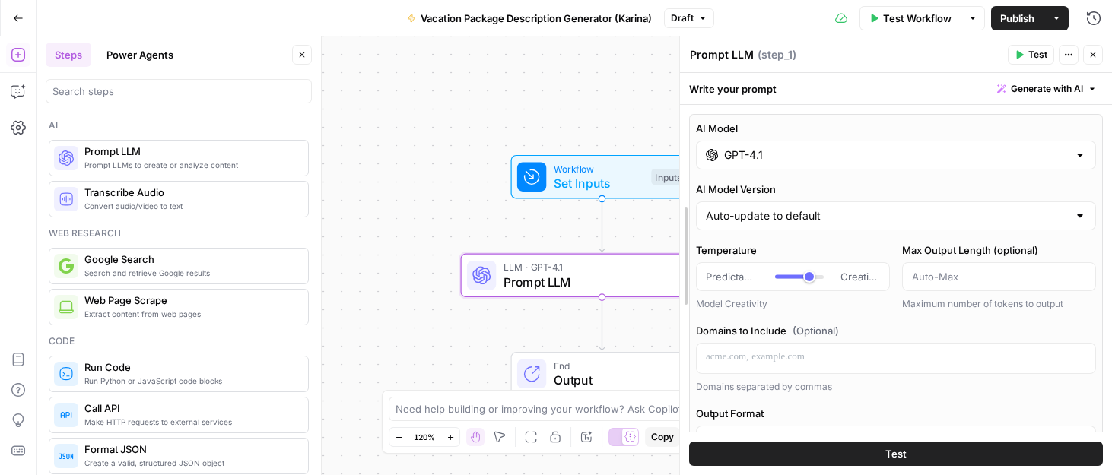
drag, startPoint x: 804, startPoint y: 366, endPoint x: 676, endPoint y: 358, distance: 128.8
click at [676, 358] on div at bounding box center [679, 256] width 15 height 439
click at [777, 162] on input "GPT-4.1" at bounding box center [896, 155] width 344 height 15
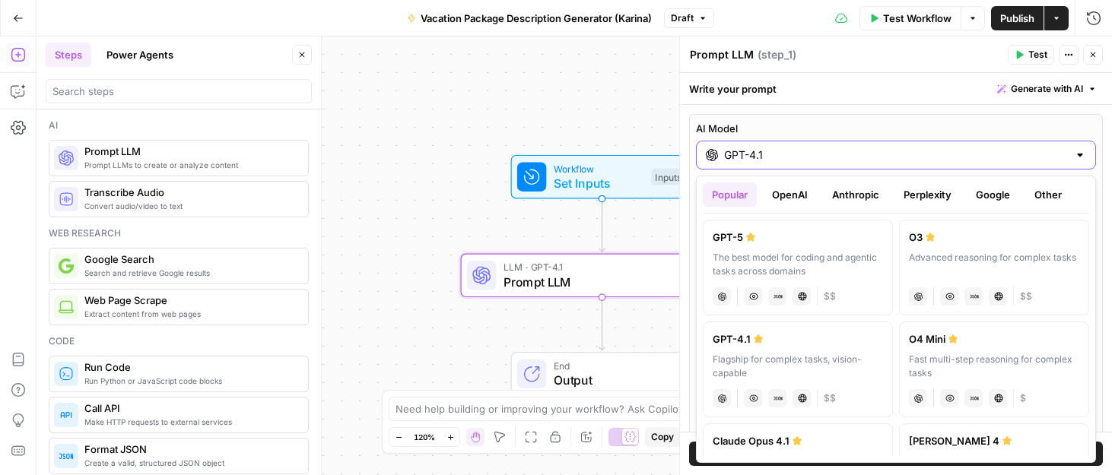
click at [798, 160] on input "GPT-4.1" at bounding box center [896, 155] width 344 height 15
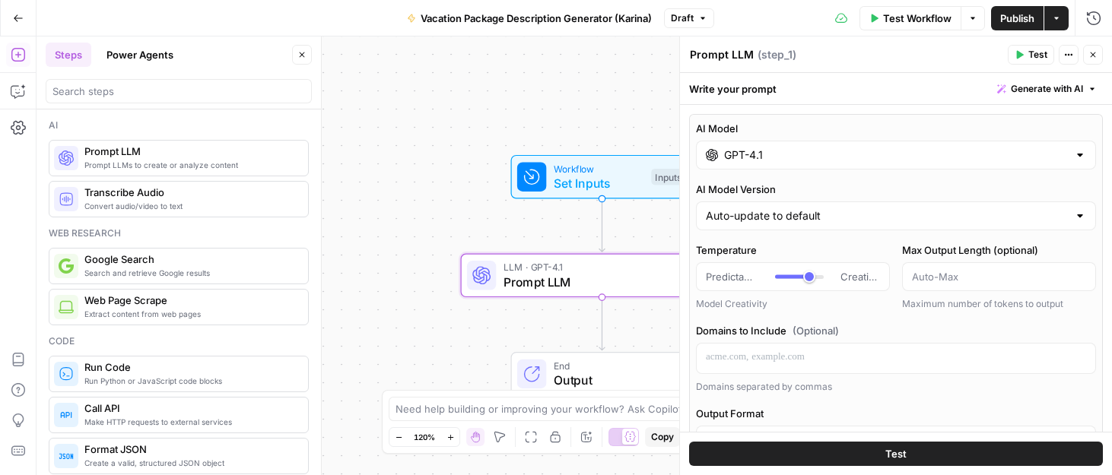
click at [720, 94] on div "Write your prompt Generate with AI" at bounding box center [896, 88] width 432 height 31
drag, startPoint x: 745, startPoint y: 88, endPoint x: 758, endPoint y: 91, distance: 13.9
click at [745, 88] on div "Write your prompt Generate with AI" at bounding box center [896, 88] width 432 height 31
click at [807, 50] on div "Prompt LLM Prompt LLM ( step_1 )" at bounding box center [846, 54] width 314 height 17
click at [1087, 52] on button "Close" at bounding box center [1093, 55] width 20 height 20
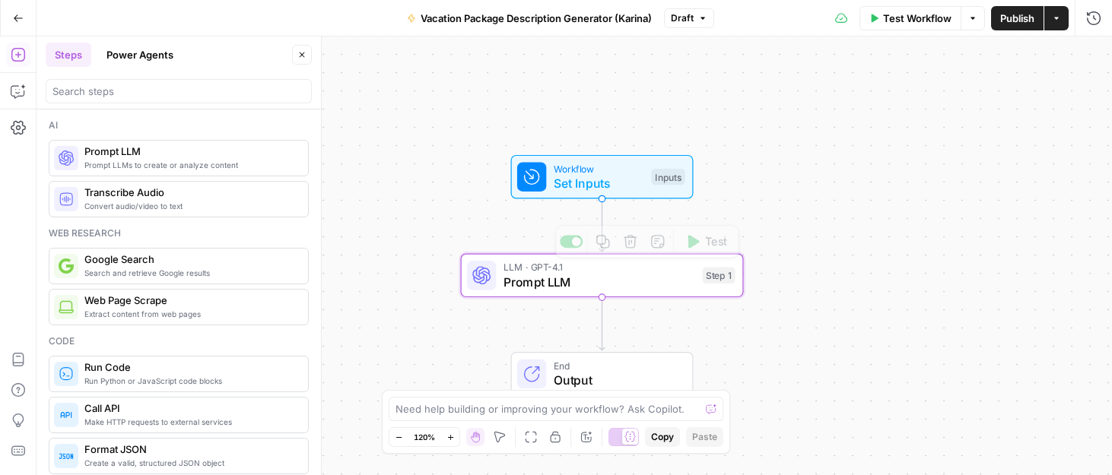
click at [628, 288] on span "Prompt LLM" at bounding box center [600, 282] width 192 height 18
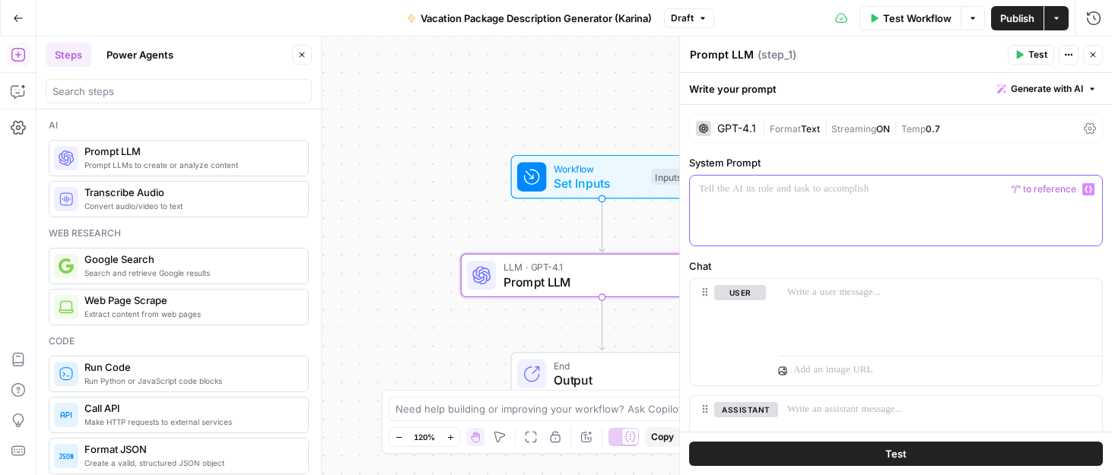
drag, startPoint x: 845, startPoint y: 200, endPoint x: 857, endPoint y: 200, distance: 11.4
click at [845, 200] on div at bounding box center [896, 211] width 412 height 70
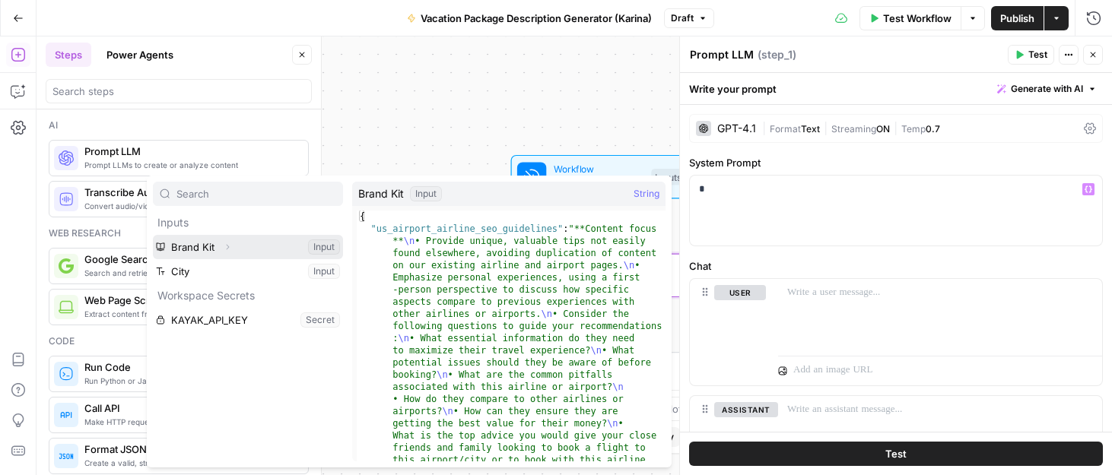
click at [227, 247] on icon "button" at bounding box center [227, 247] width 9 height 9
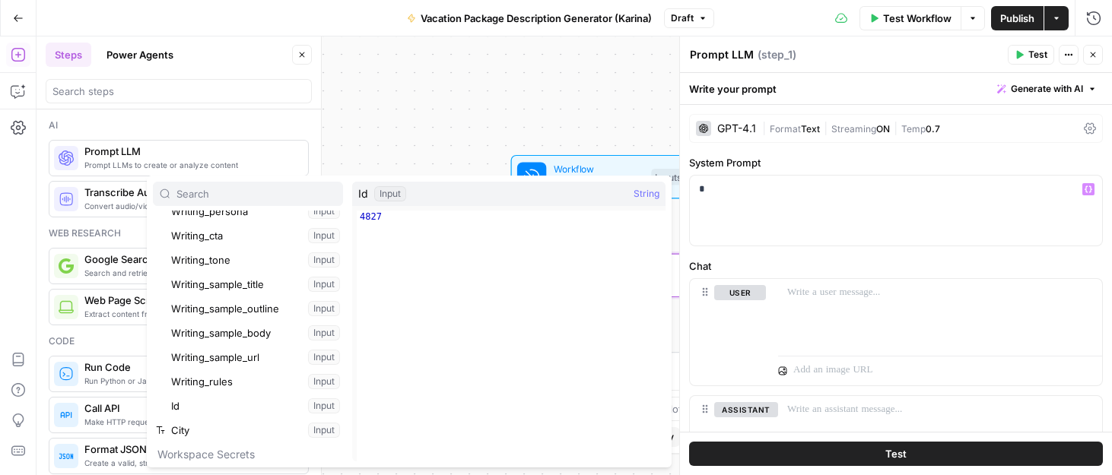
scroll to position [318, 0]
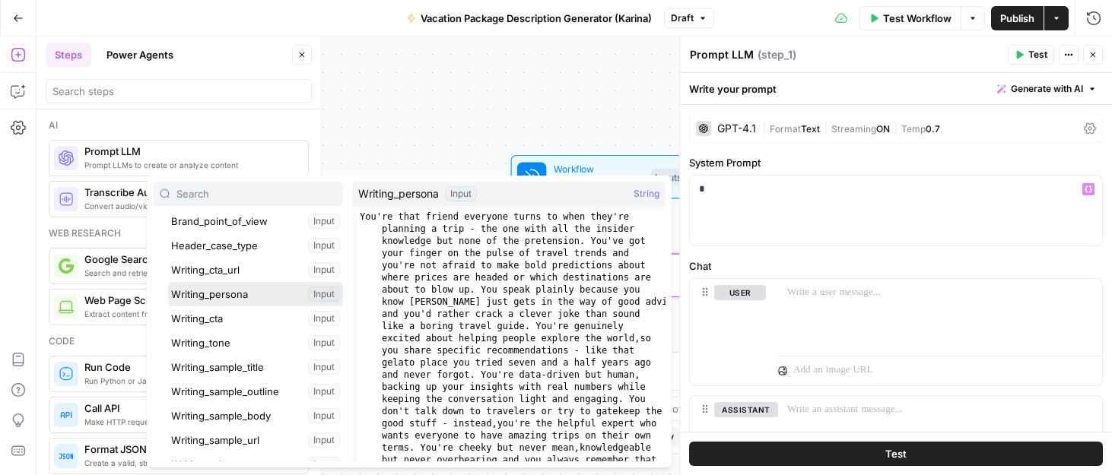
click at [240, 302] on button "Select variable Writing_persona" at bounding box center [255, 294] width 175 height 24
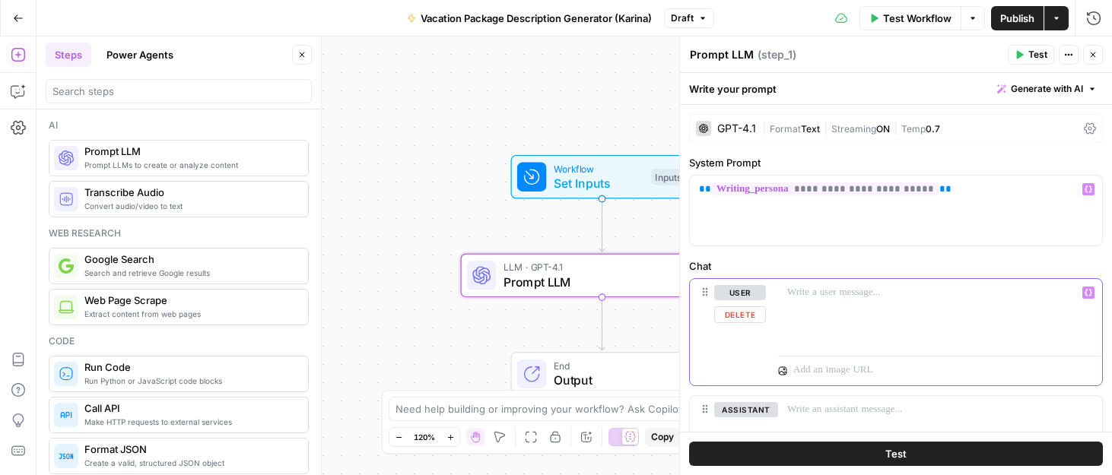
click at [867, 300] on p at bounding box center [940, 292] width 306 height 15
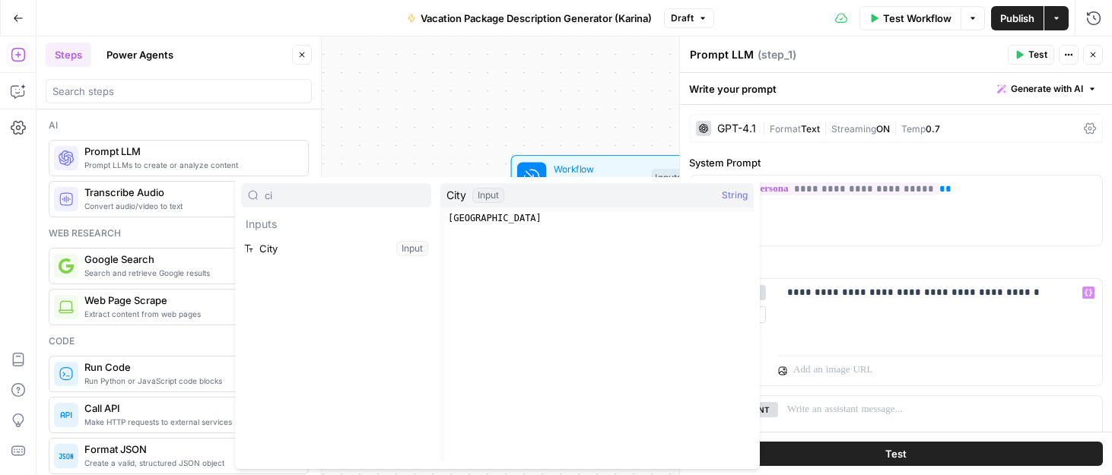
type input "ci"
click at [304, 240] on button "Select variable City" at bounding box center [336, 249] width 190 height 24
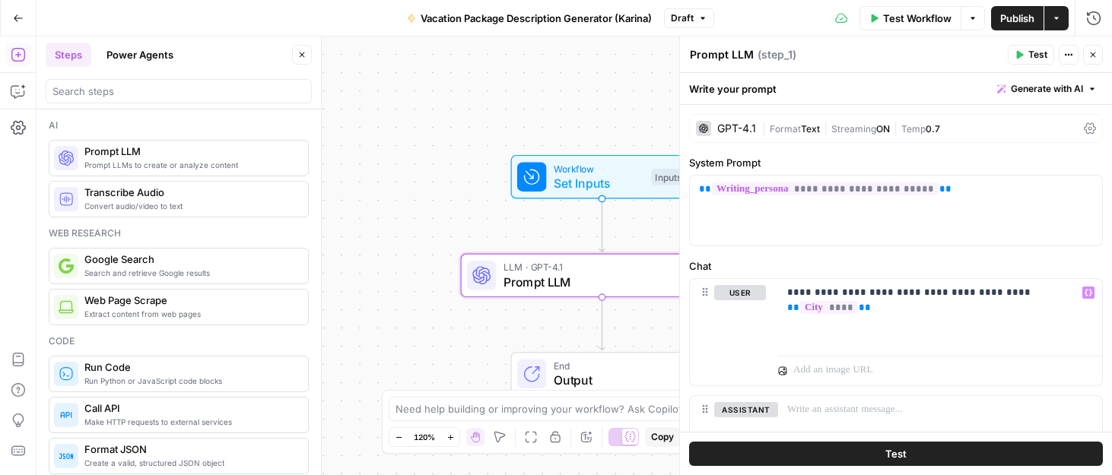
click at [1021, 50] on icon "button" at bounding box center [1019, 54] width 9 height 9
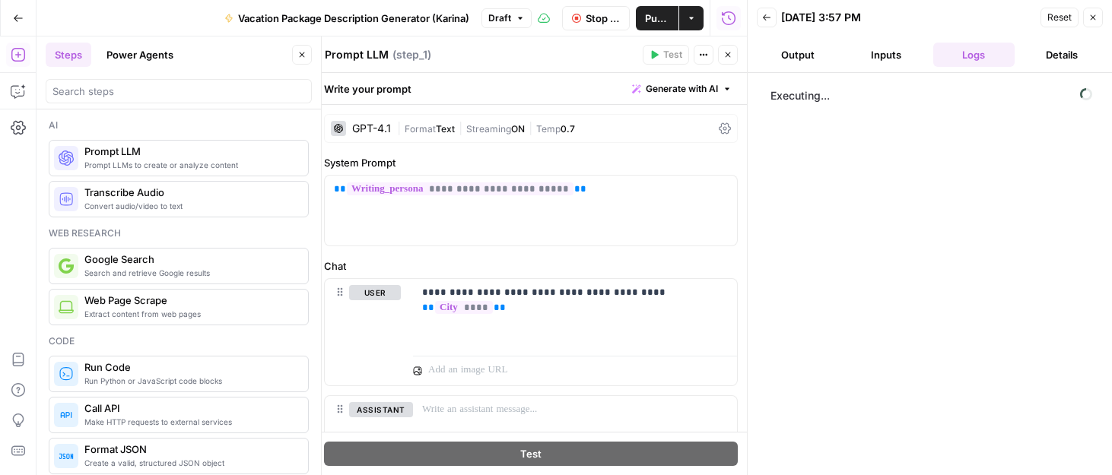
click at [298, 59] on button "Close" at bounding box center [302, 55] width 20 height 20
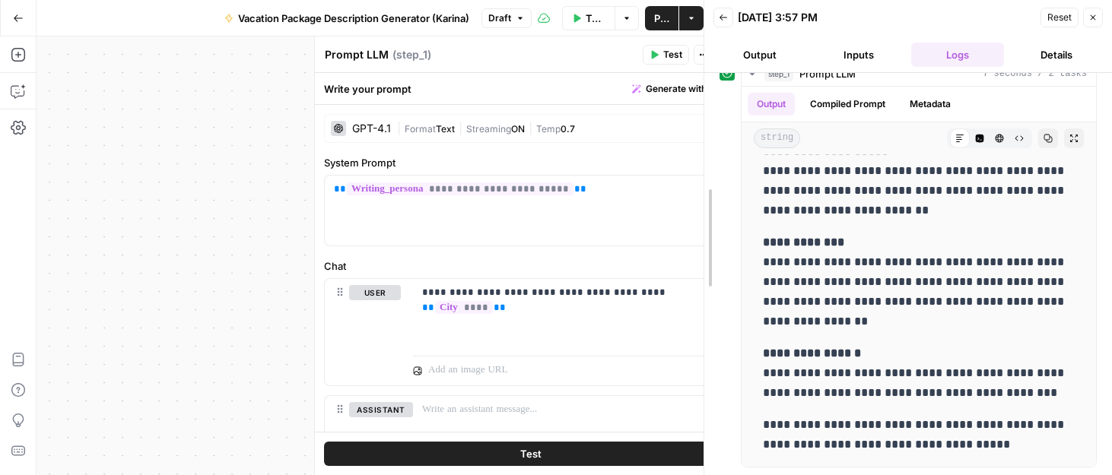
scroll to position [704, 0]
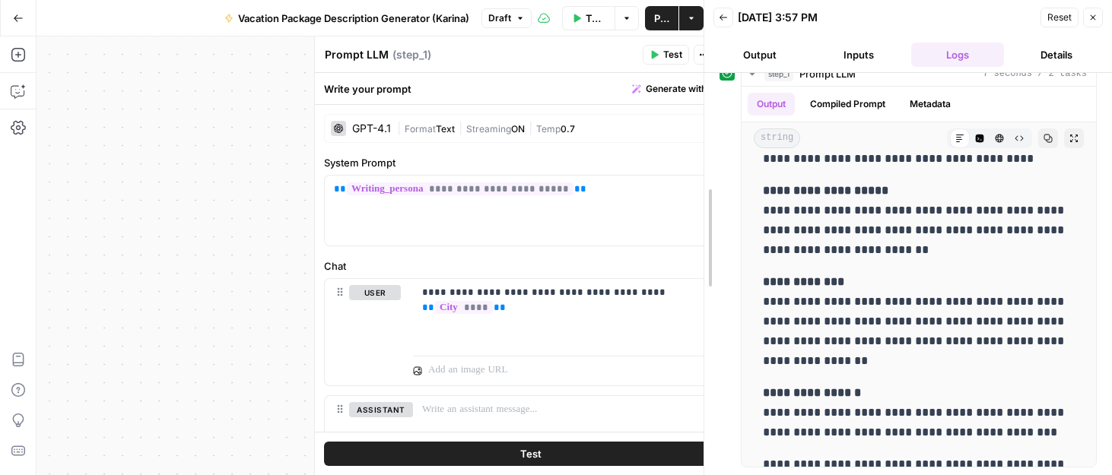
drag, startPoint x: 752, startPoint y: 288, endPoint x: 704, endPoint y: 288, distance: 48.7
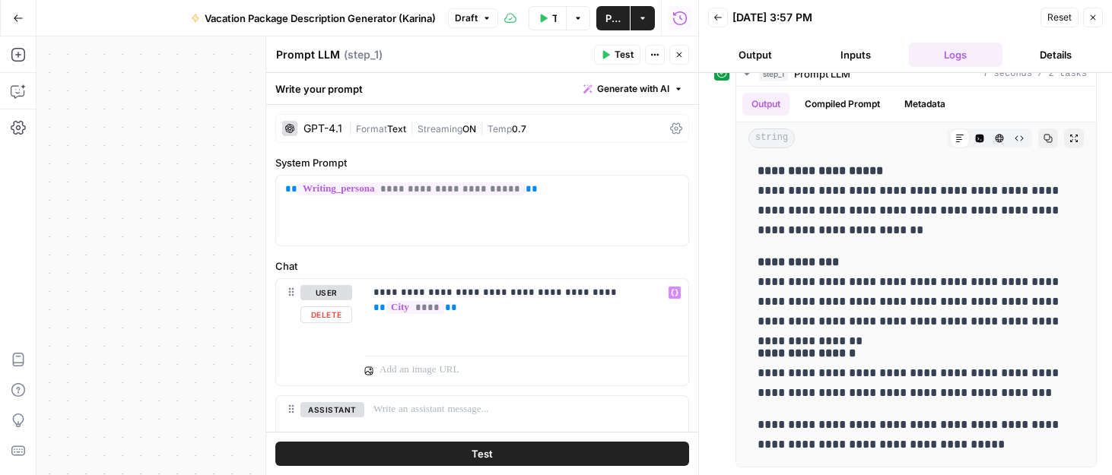
scroll to position [1, 0]
click at [326, 125] on div "GPT-4.1" at bounding box center [323, 127] width 39 height 11
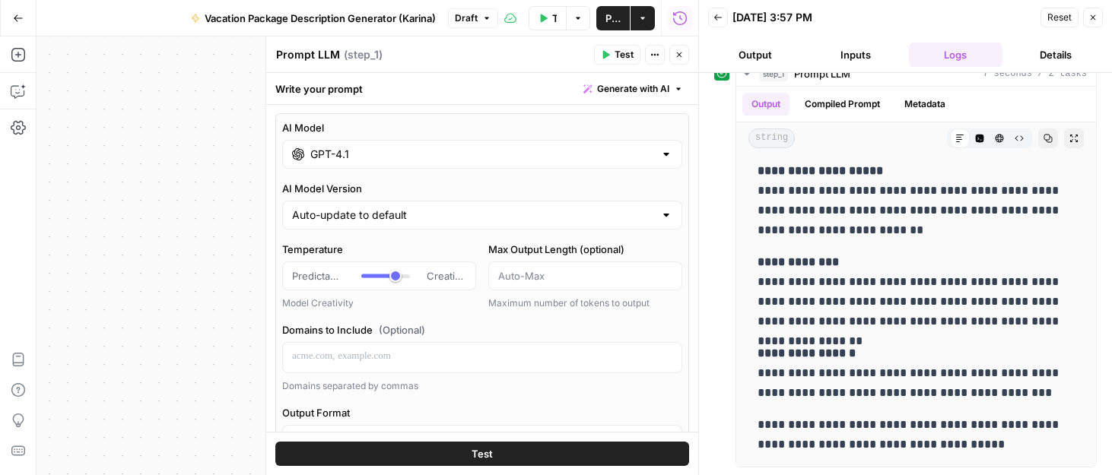
click at [388, 149] on input "GPT-4.1" at bounding box center [482, 154] width 344 height 15
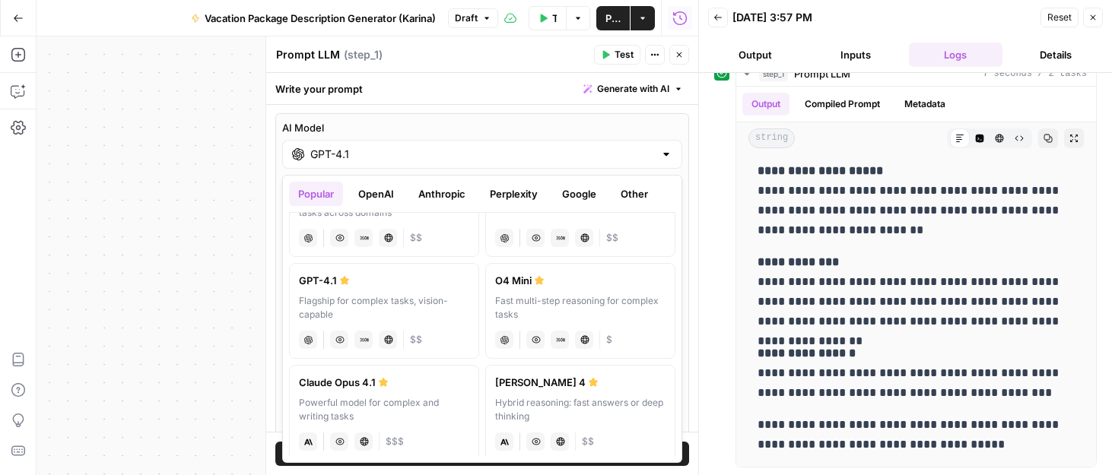
scroll to position [58, 0]
click at [542, 390] on label "[PERSON_NAME] 4 Hybrid reasoning: fast answers or deep thinking anthropic Visio…" at bounding box center [580, 413] width 190 height 96
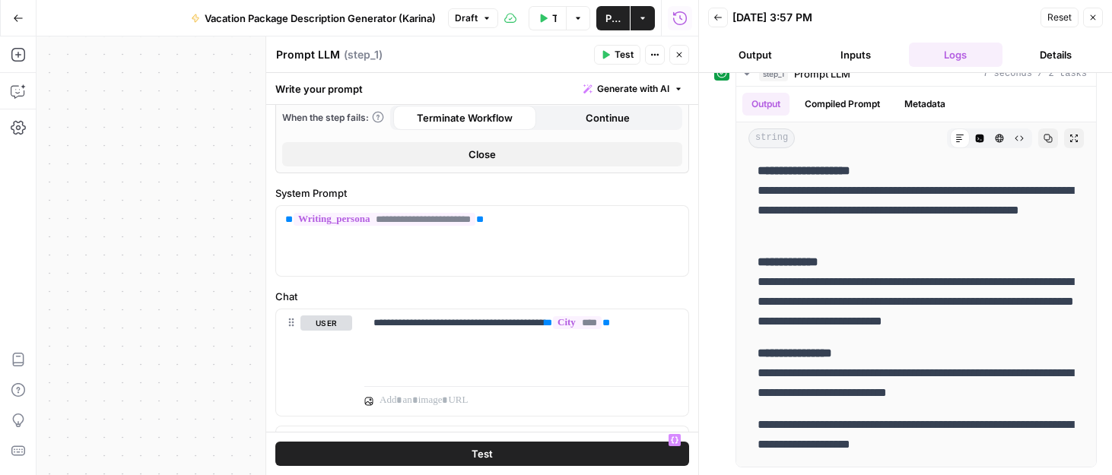
scroll to position [408, 0]
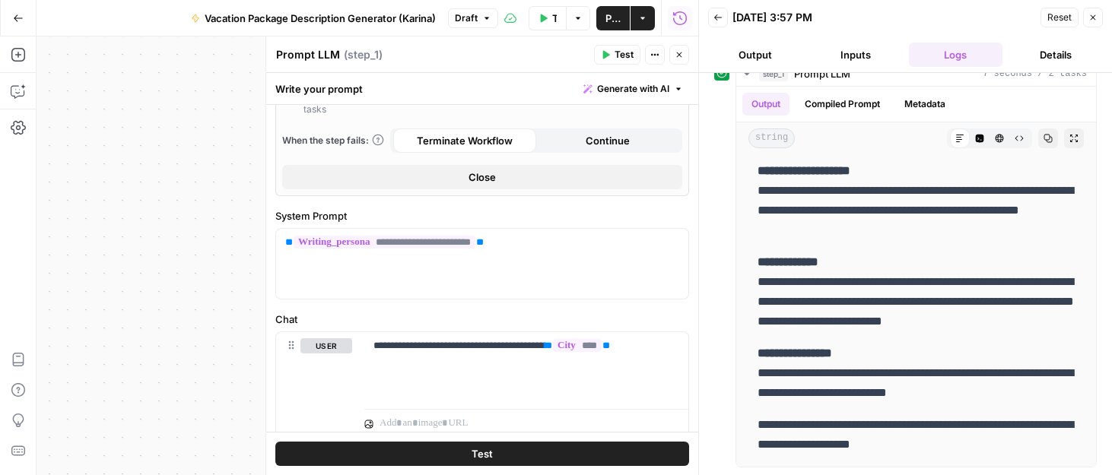
click at [511, 456] on button "Test" at bounding box center [482, 454] width 414 height 24
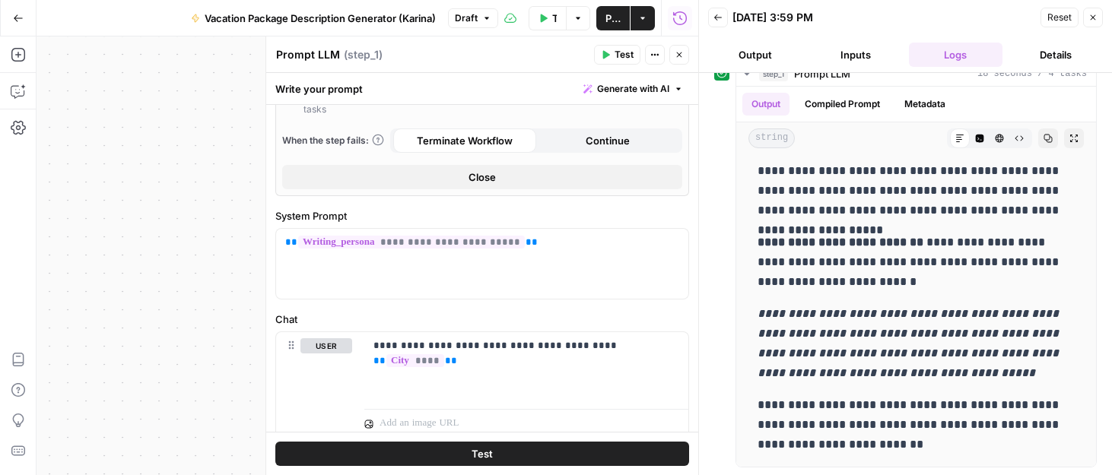
scroll to position [0, 0]
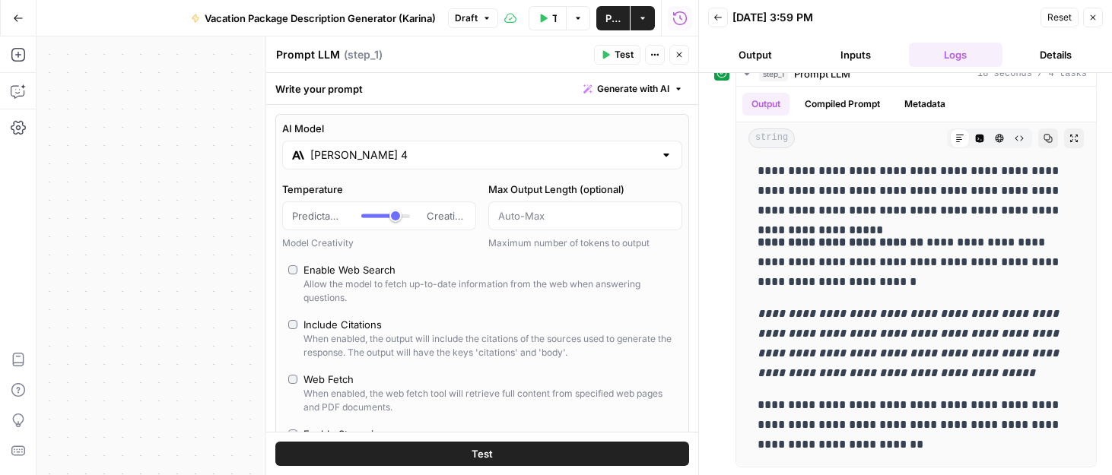
click at [345, 154] on input "[PERSON_NAME] 4" at bounding box center [482, 155] width 344 height 15
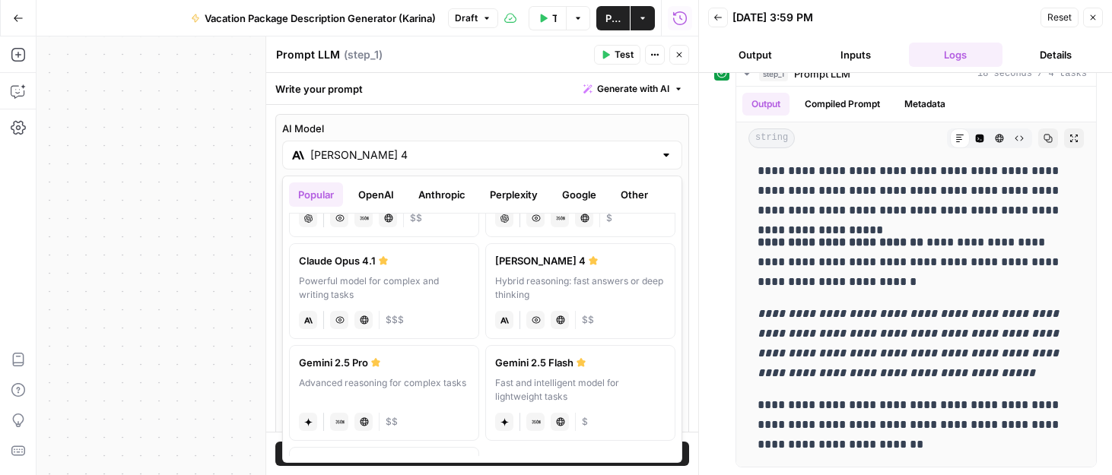
scroll to position [243, 0]
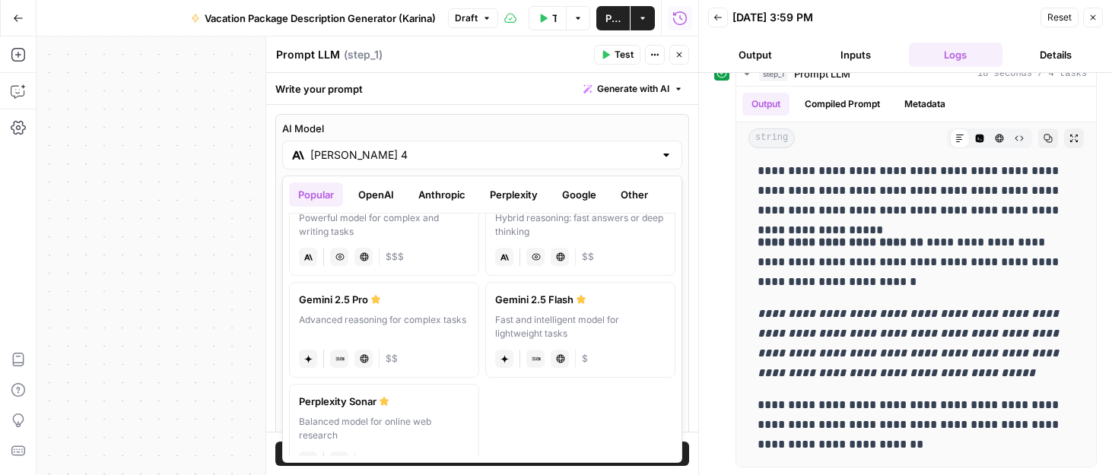
click at [421, 315] on div "Advanced reasoning for complex tasks" at bounding box center [384, 326] width 170 height 27
type input "Gemini 2.5 Pro"
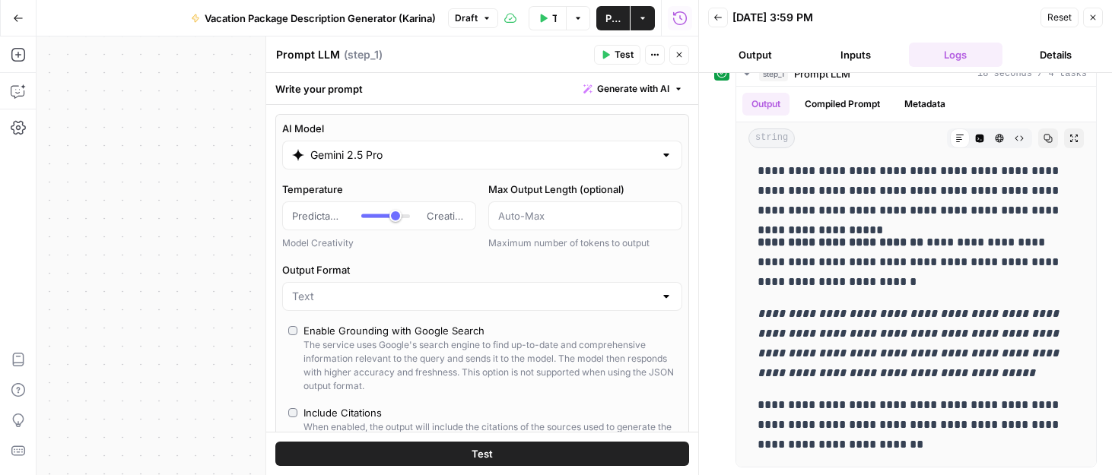
click at [622, 58] on span "Test" at bounding box center [624, 55] width 19 height 14
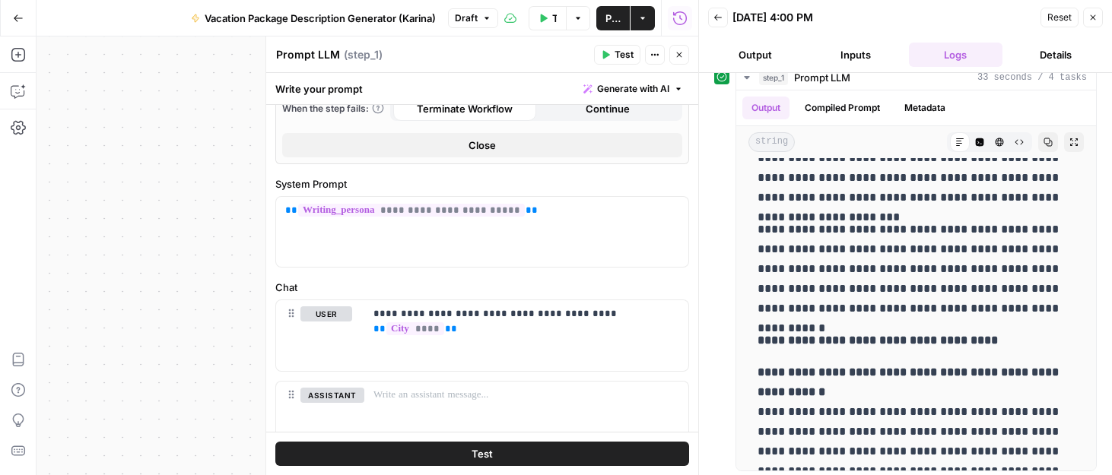
scroll to position [483, 0]
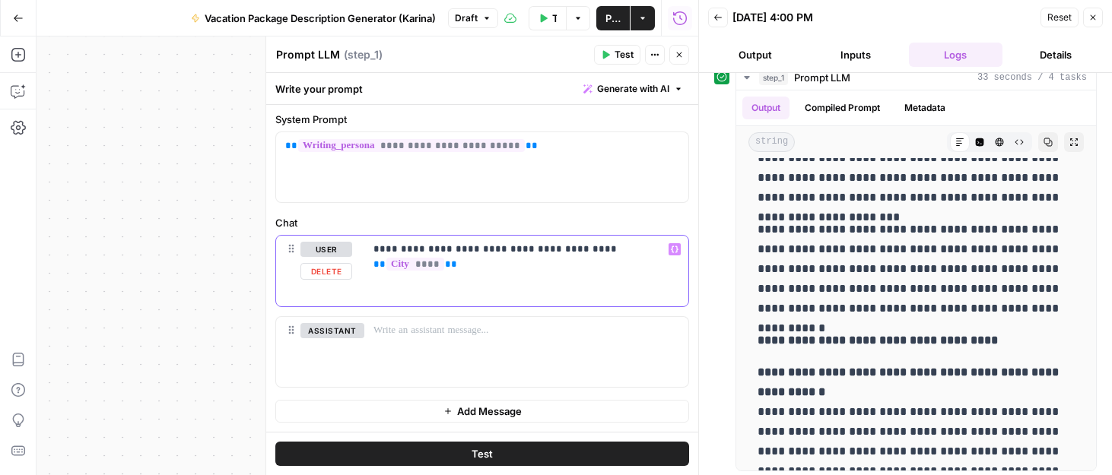
click at [621, 272] on div "**********" at bounding box center [526, 271] width 324 height 70
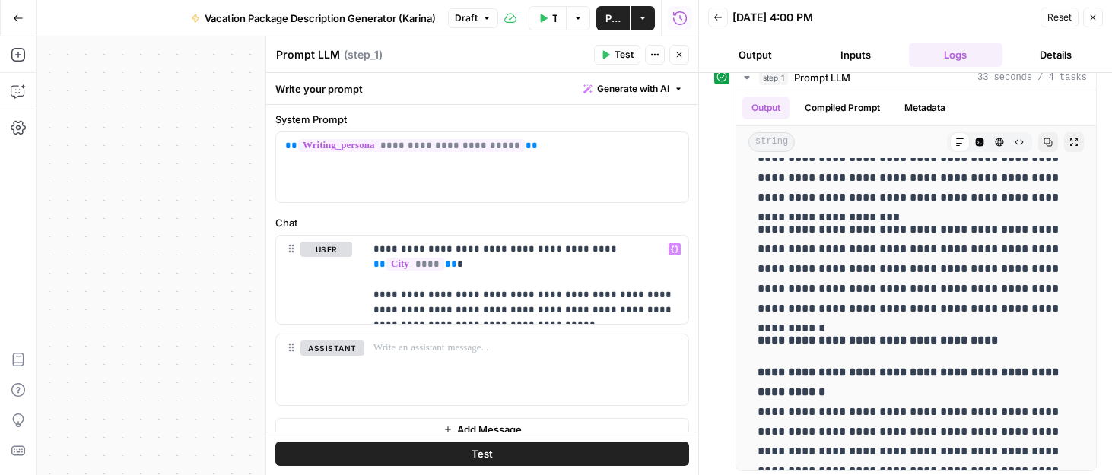
click at [617, 62] on button "Test" at bounding box center [617, 55] width 46 height 20
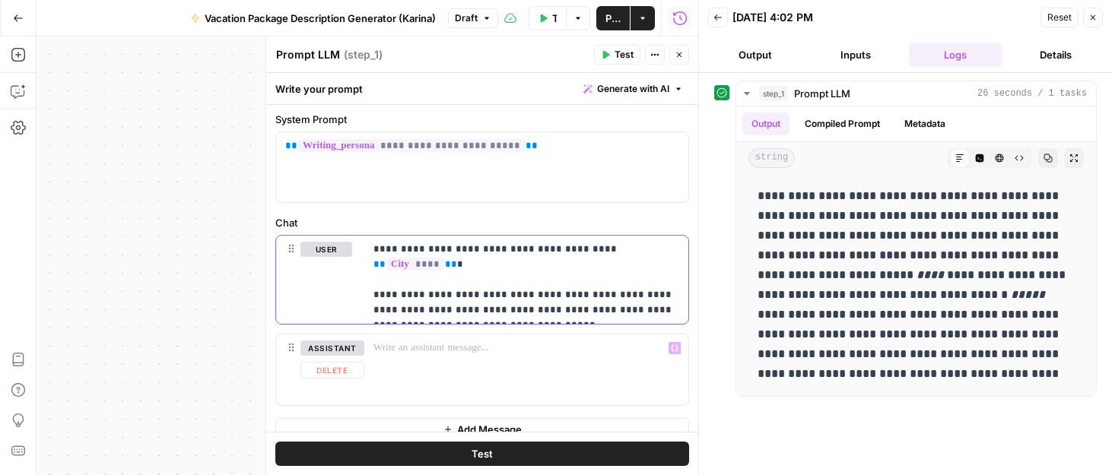
click at [573, 313] on p "**********" at bounding box center [527, 280] width 306 height 76
click at [616, 172] on div "**********" at bounding box center [482, 167] width 412 height 70
click at [652, 246] on p "**********" at bounding box center [527, 280] width 306 height 76
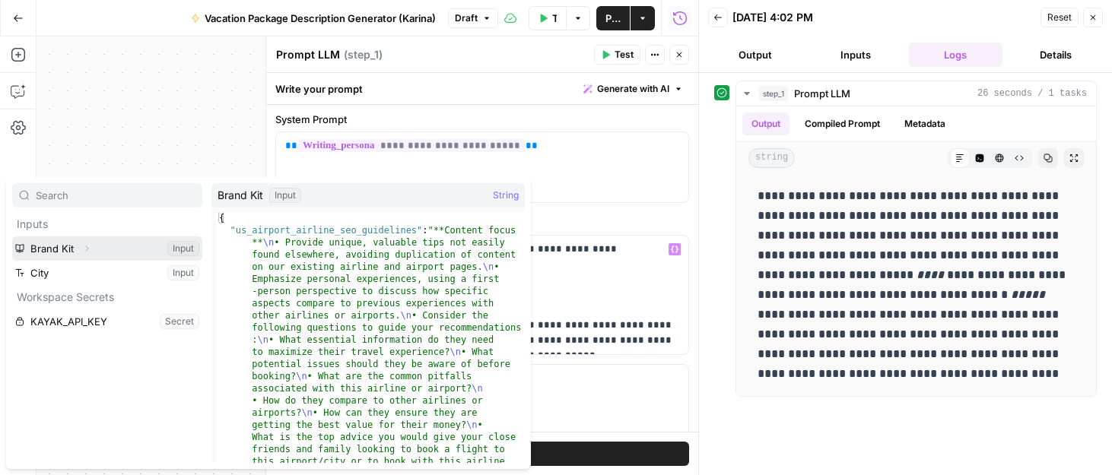
click at [78, 252] on button "Expand" at bounding box center [87, 249] width 20 height 20
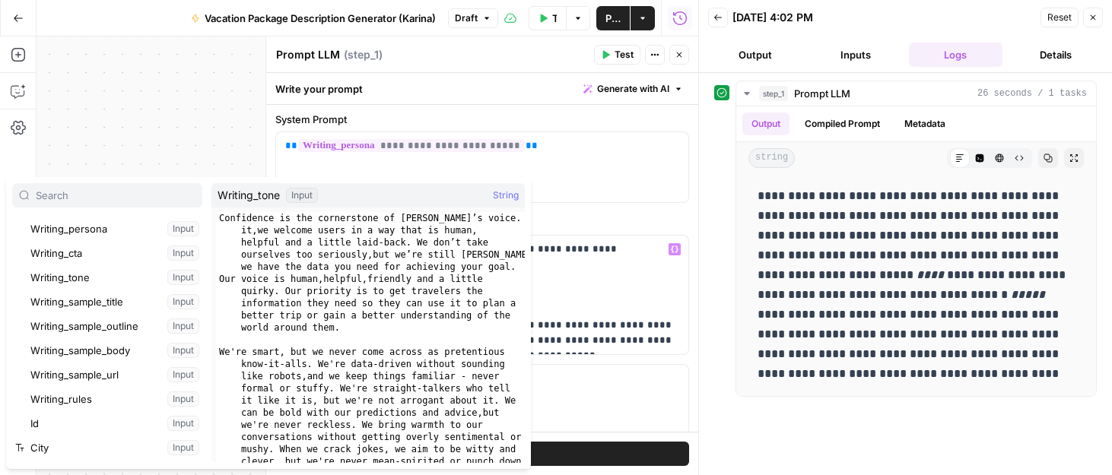
scroll to position [389, 0]
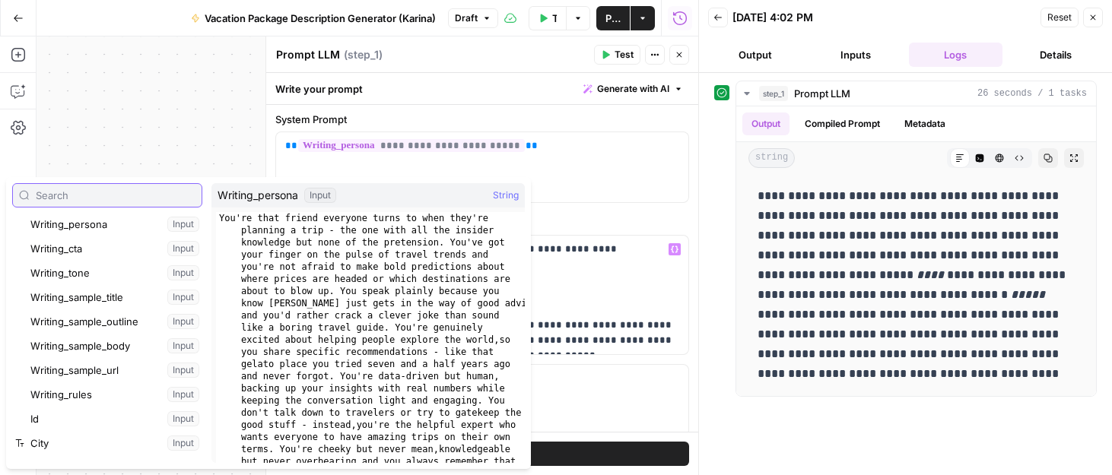
click at [93, 199] on input "text" at bounding box center [116, 195] width 160 height 15
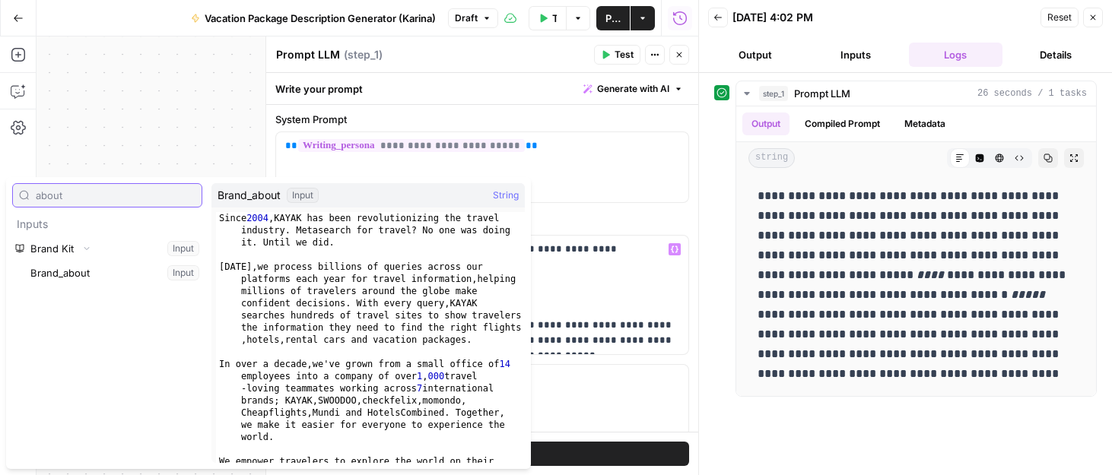
type input "about"
click at [100, 268] on button "Select variable Brand_about" at bounding box center [114, 273] width 175 height 24
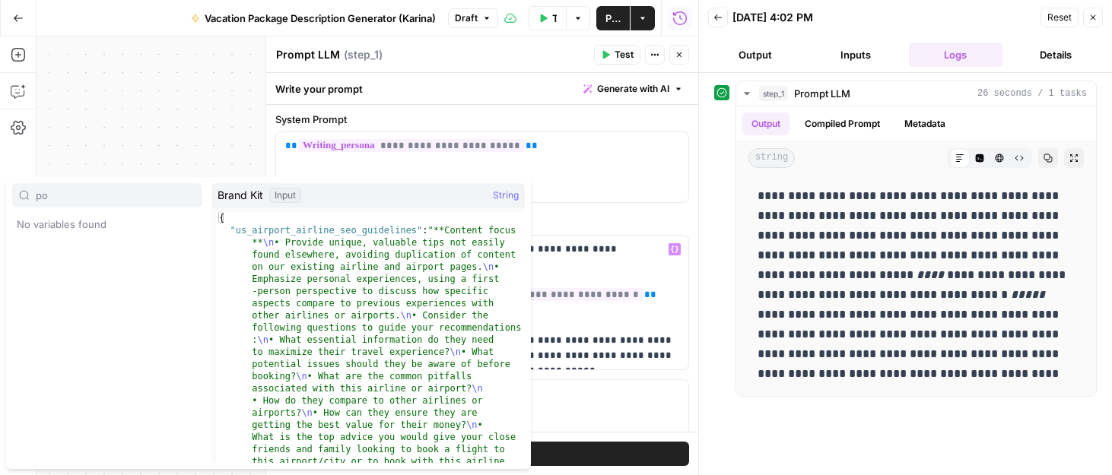
type input "p"
type input "point of"
click at [95, 250] on button "Expand" at bounding box center [87, 249] width 20 height 20
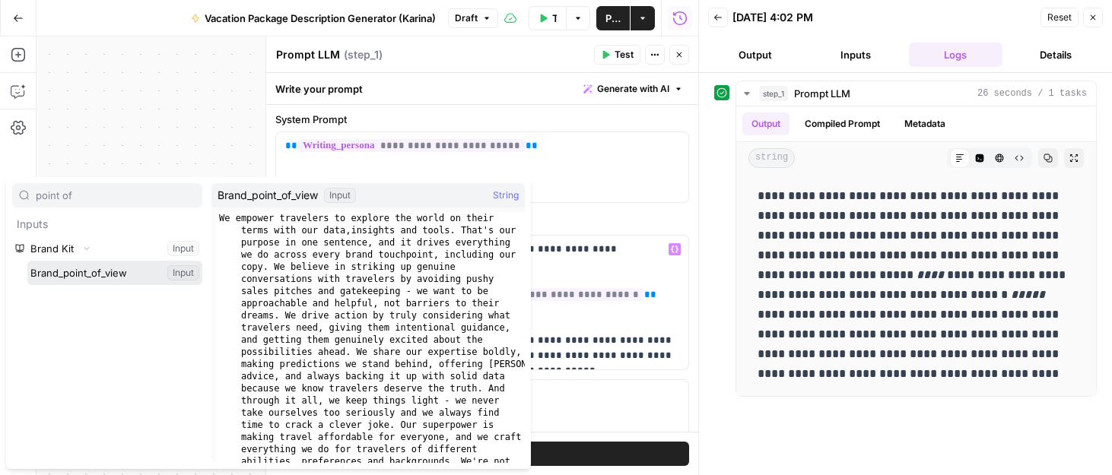
click at [89, 270] on button "Select variable Brand_point_of_view" at bounding box center [114, 273] width 175 height 24
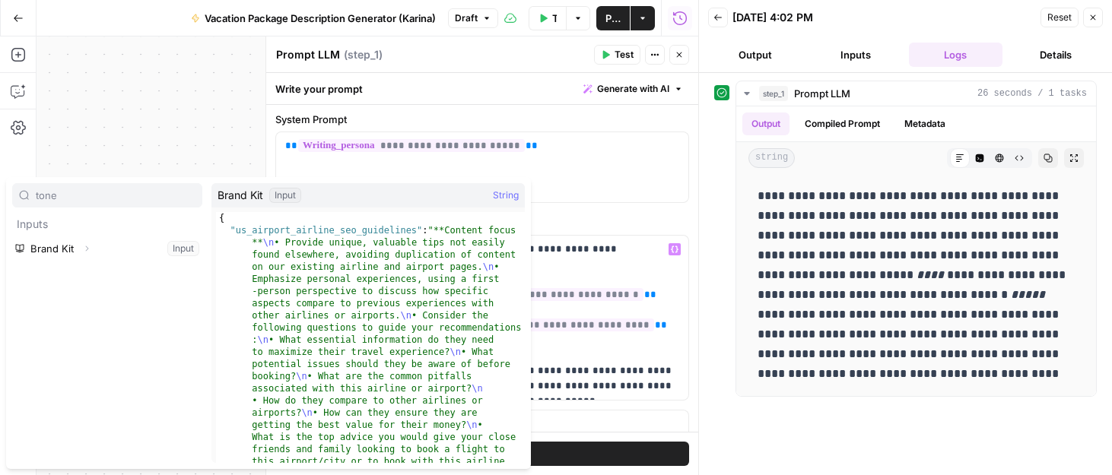
type input "tone"
click at [86, 254] on button "Expand" at bounding box center [87, 249] width 20 height 20
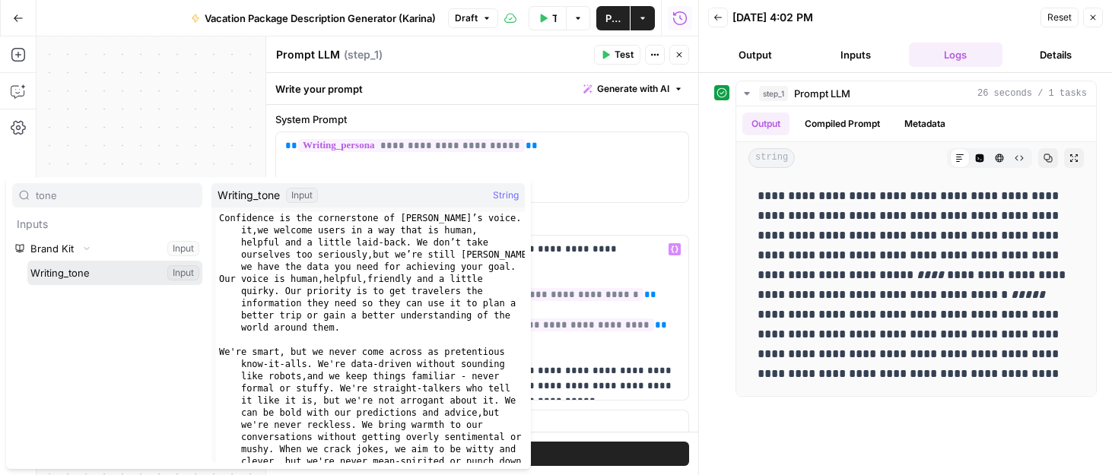
click at [87, 275] on button "Select variable Writing_tone" at bounding box center [114, 273] width 175 height 24
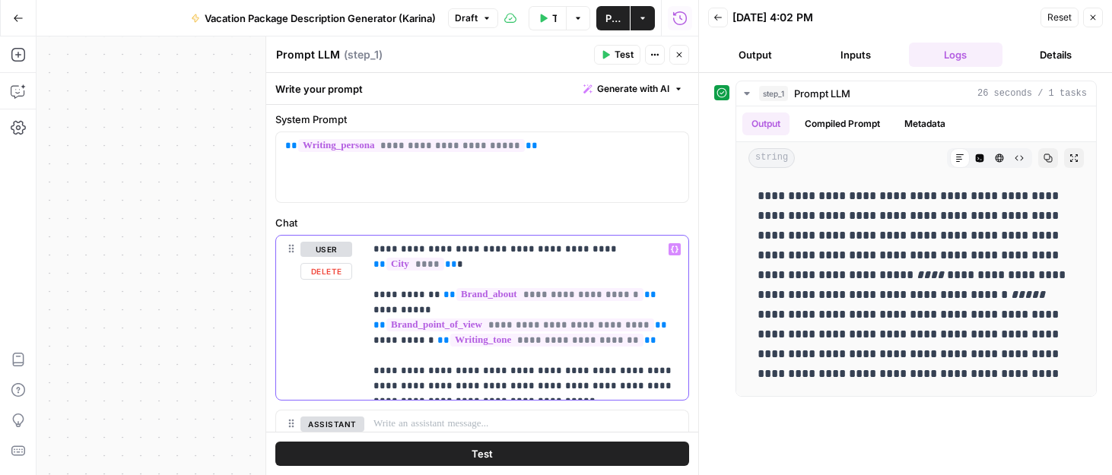
click at [491, 386] on p "**********" at bounding box center [527, 318] width 306 height 152
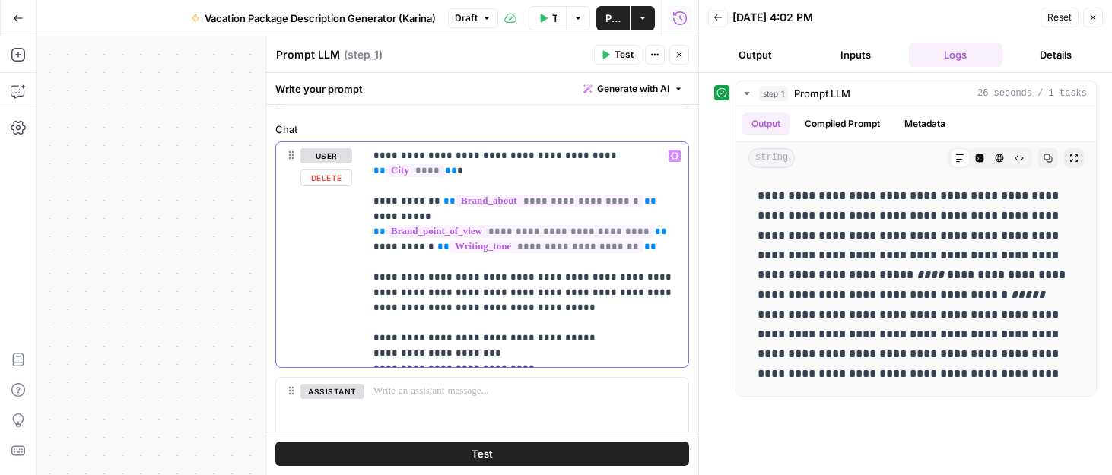
click at [531, 353] on p "**********" at bounding box center [527, 254] width 306 height 213
drag, startPoint x: 437, startPoint y: 332, endPoint x: 436, endPoint y: 342, distance: 10.0
click at [437, 334] on p "**********" at bounding box center [527, 262] width 306 height 228
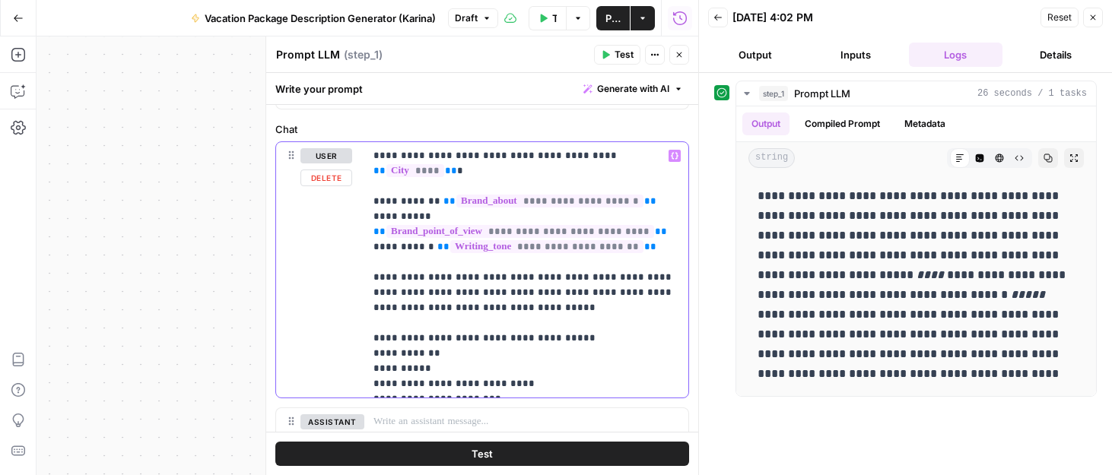
click at [447, 369] on p "**********" at bounding box center [527, 269] width 306 height 243
click at [434, 394] on p "**********" at bounding box center [527, 277] width 306 height 259
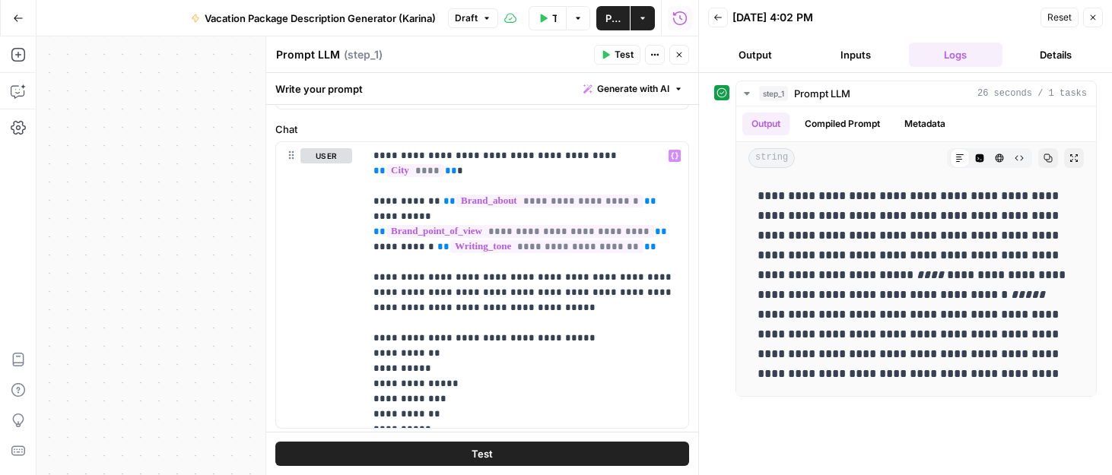
click at [616, 53] on span "Test" at bounding box center [624, 55] width 19 height 14
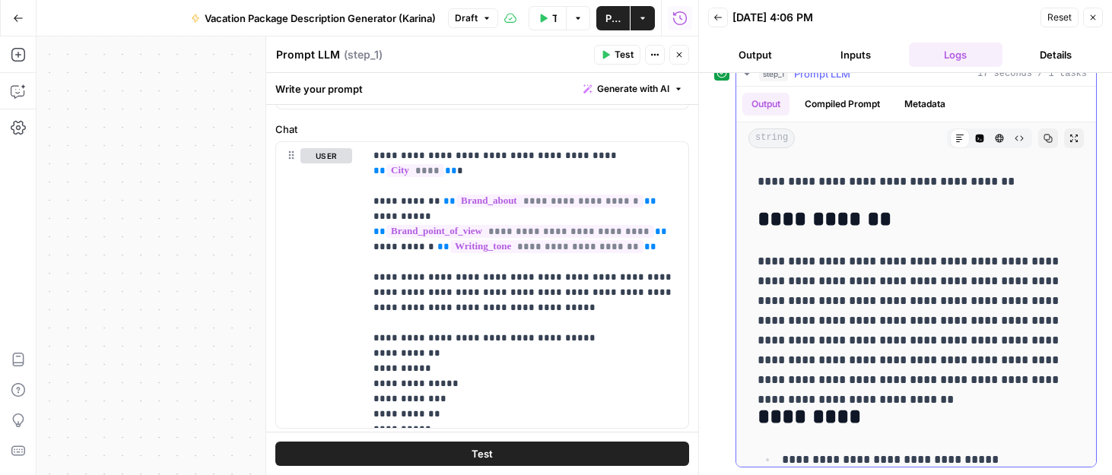
scroll to position [37, 0]
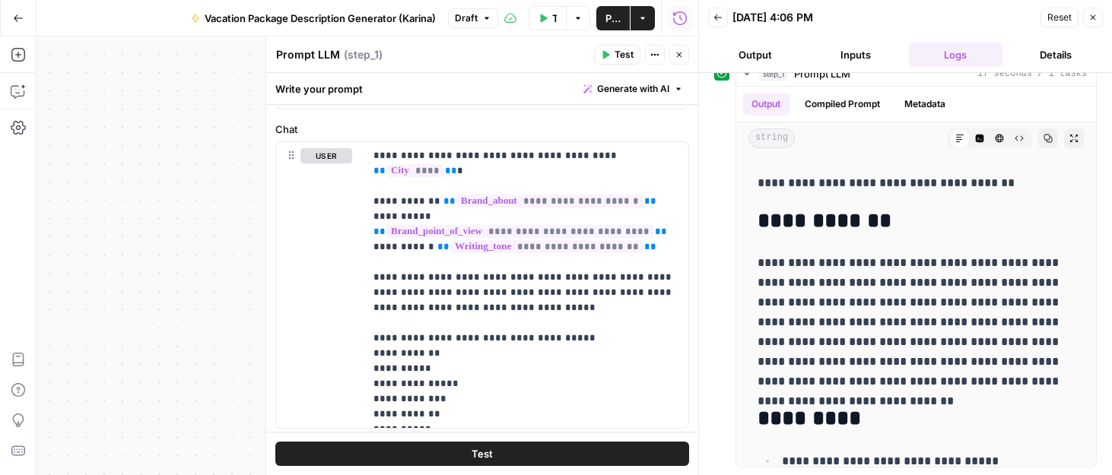
click at [608, 14] on span "Publish" at bounding box center [613, 18] width 15 height 15
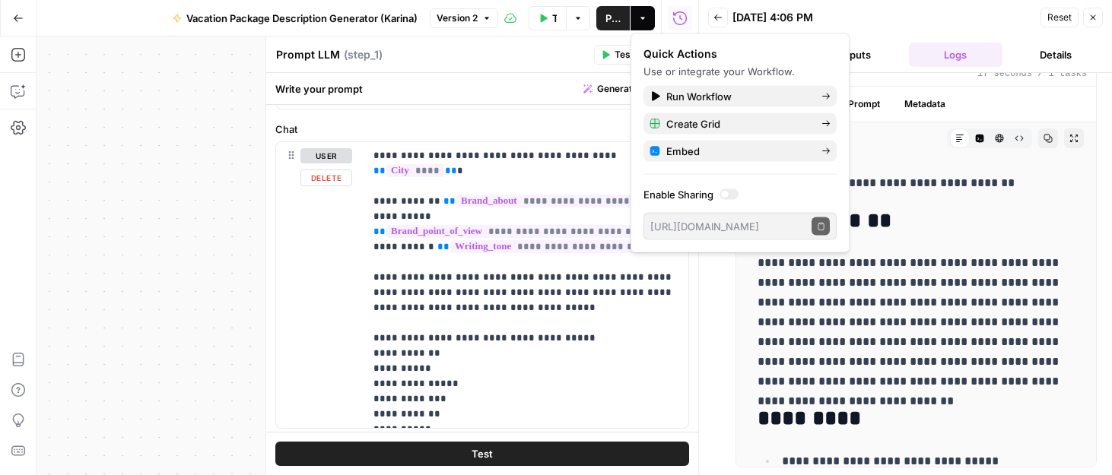
drag, startPoint x: 220, startPoint y: 161, endPoint x: 242, endPoint y: 158, distance: 22.3
click at [220, 161] on div "**********" at bounding box center [368, 256] width 662 height 439
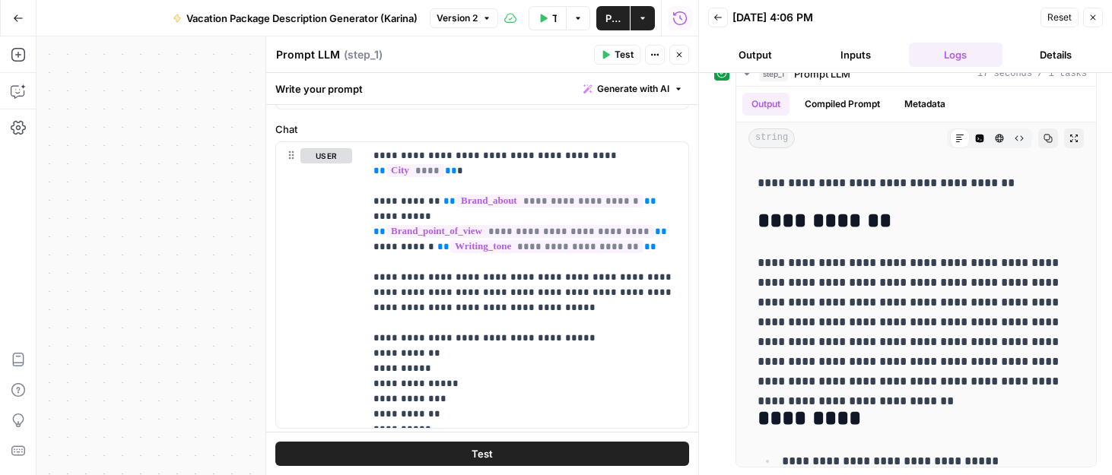
drag, startPoint x: 682, startPoint y: 57, endPoint x: 755, endPoint y: 54, distance: 73.1
click at [682, 57] on icon "button" at bounding box center [679, 54] width 9 height 9
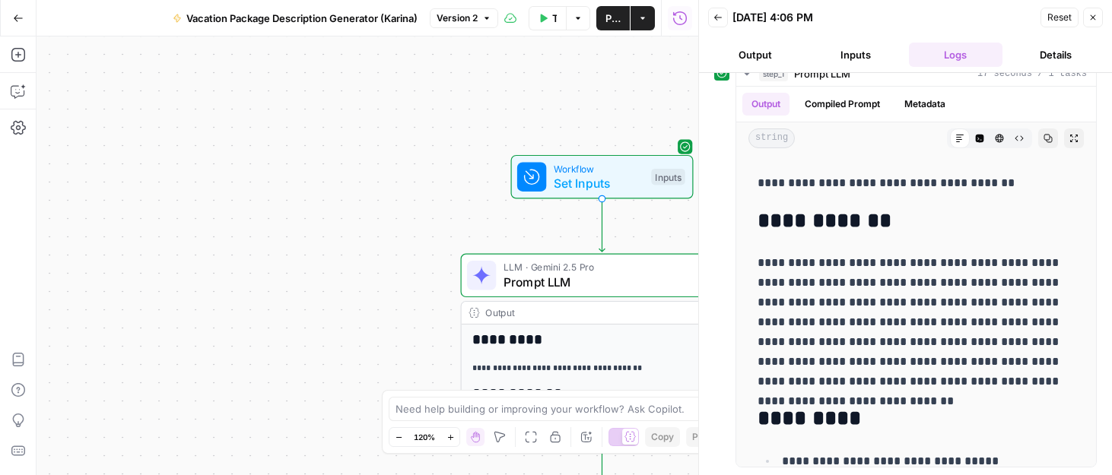
click at [1090, 23] on button "Close" at bounding box center [1093, 18] width 20 height 20
